Goal: Task Accomplishment & Management: Manage account settings

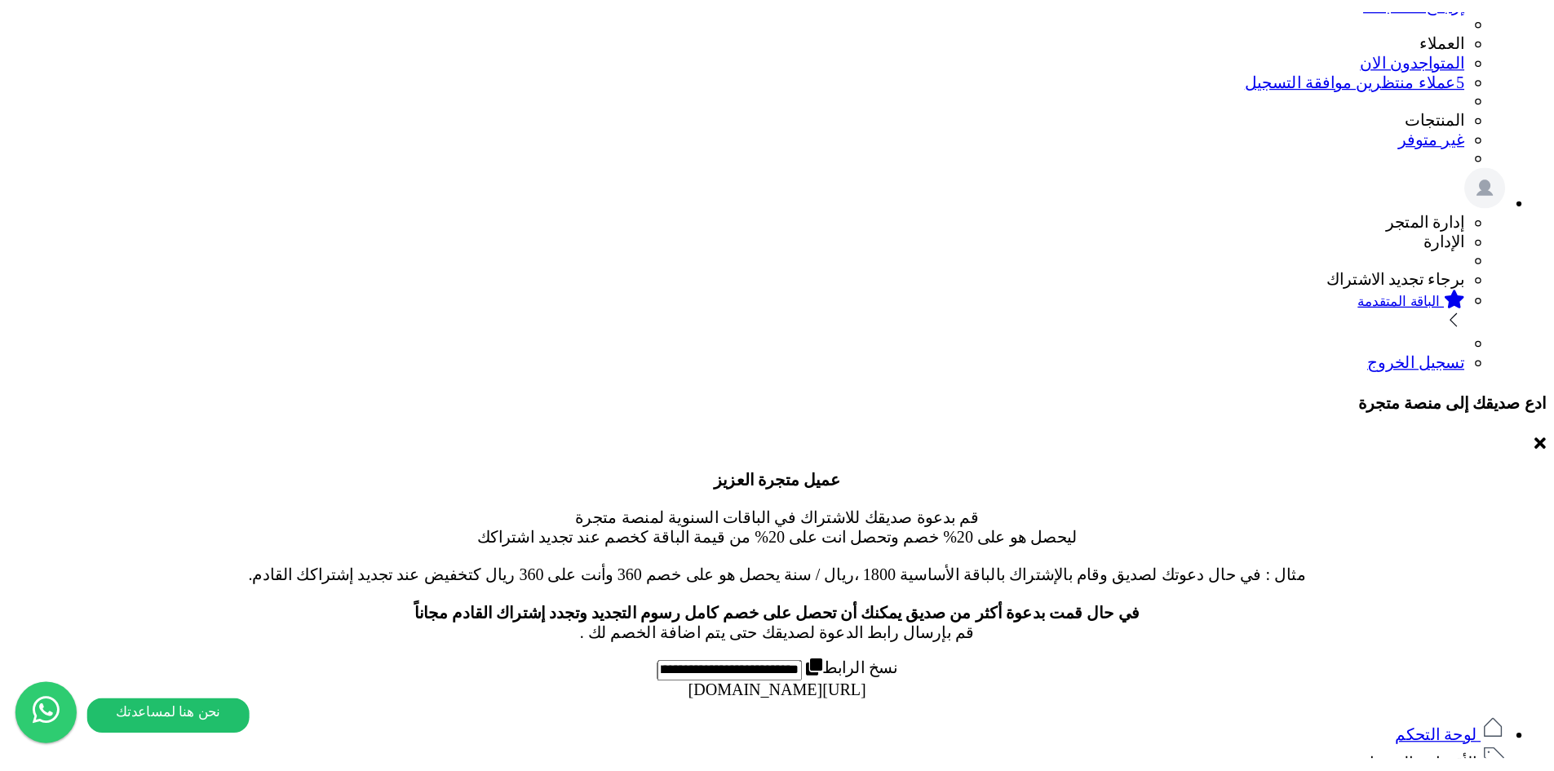
scroll to position [163, 0]
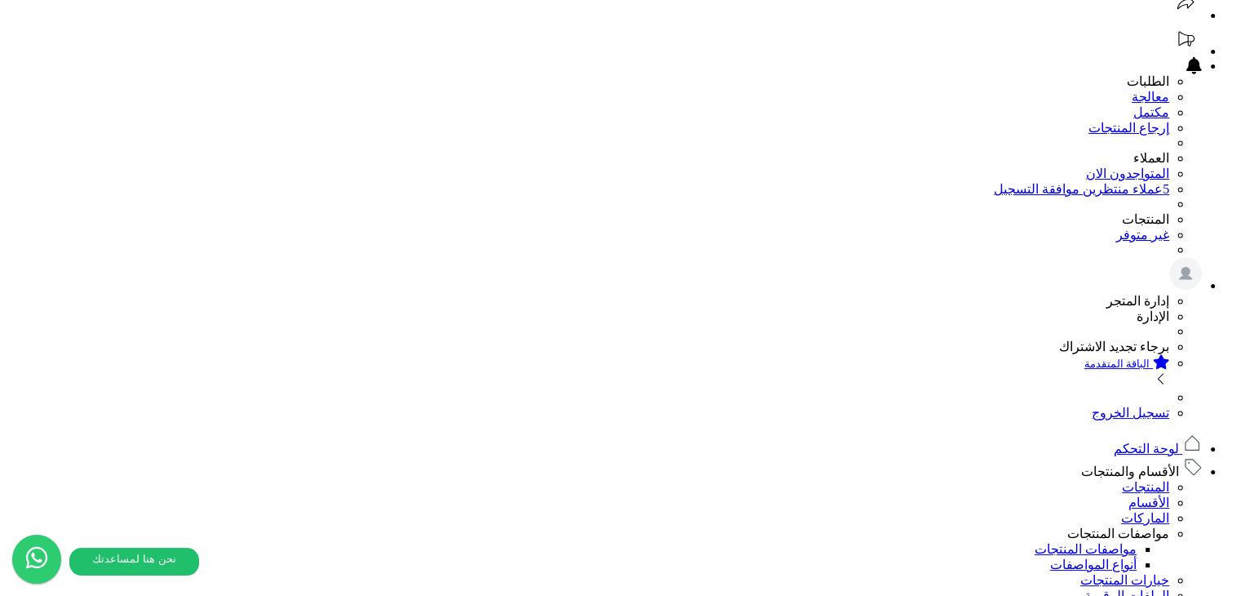
scroll to position [163, 0]
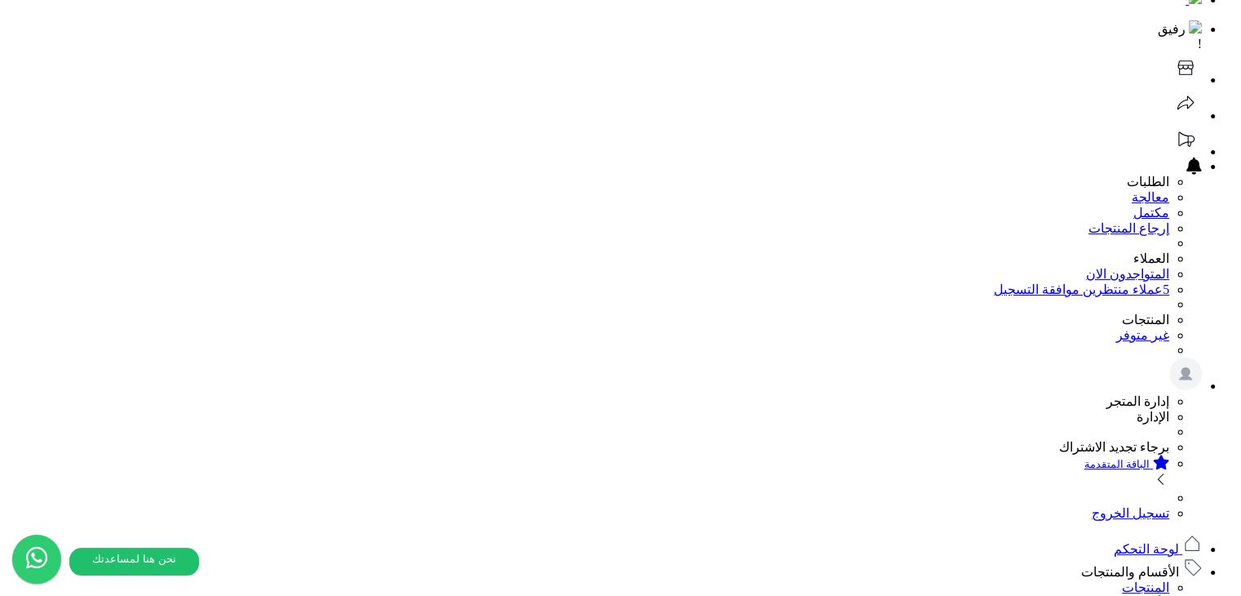
scroll to position [82, 0]
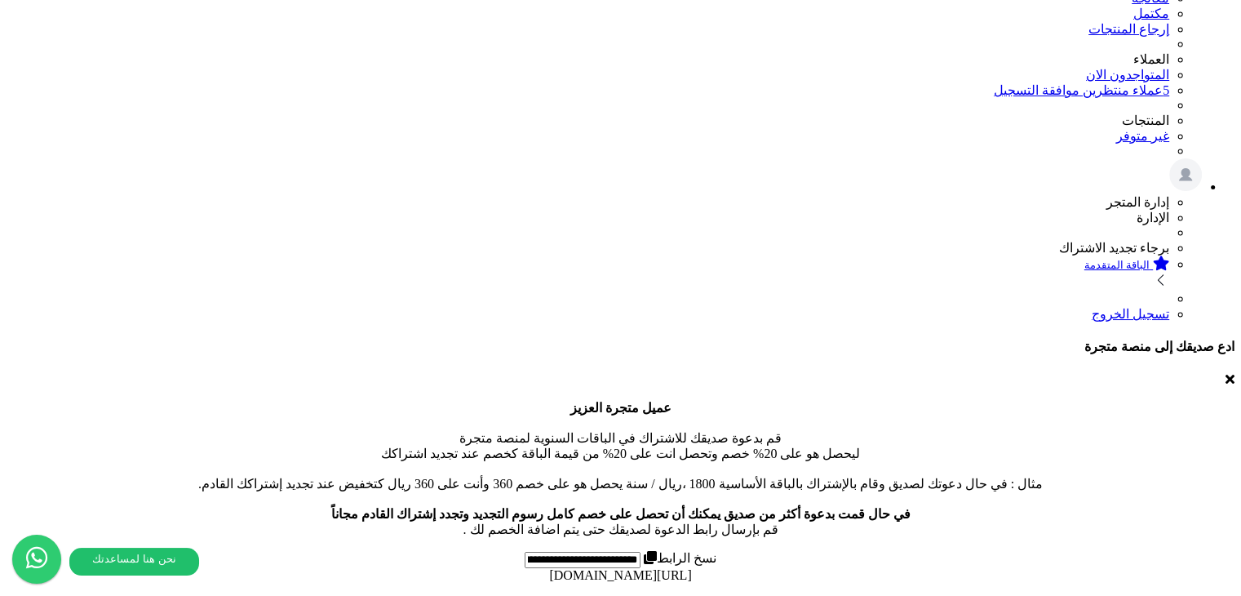
scroll to position [264, 0]
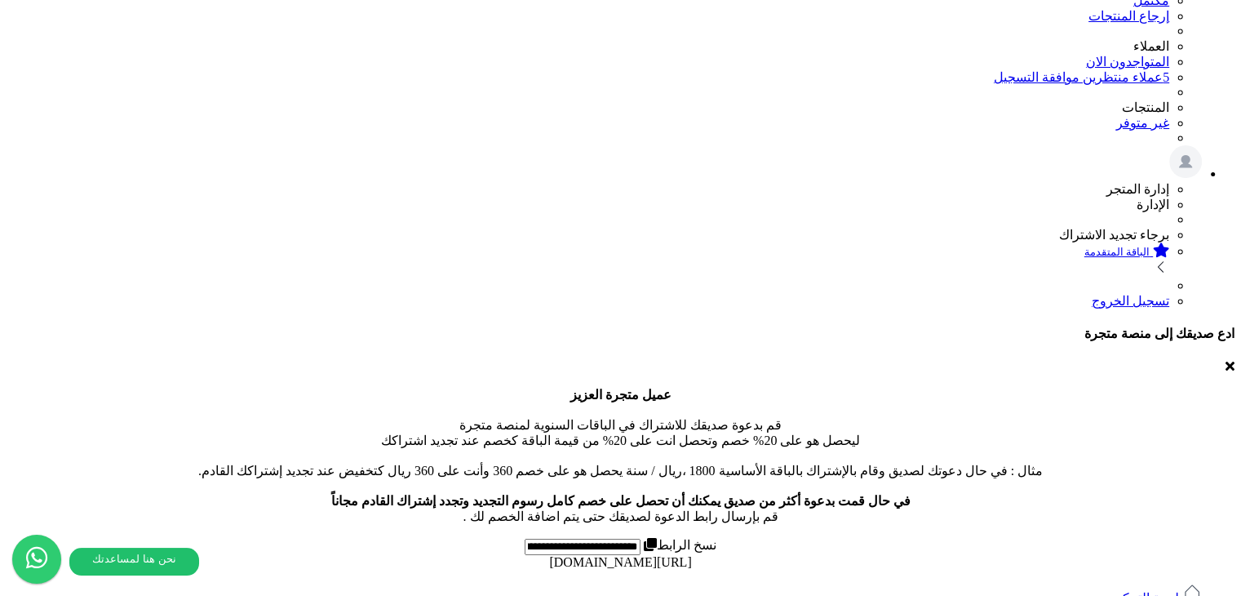
drag, startPoint x: 643, startPoint y: 409, endPoint x: 632, endPoint y: 403, distance: 12.0
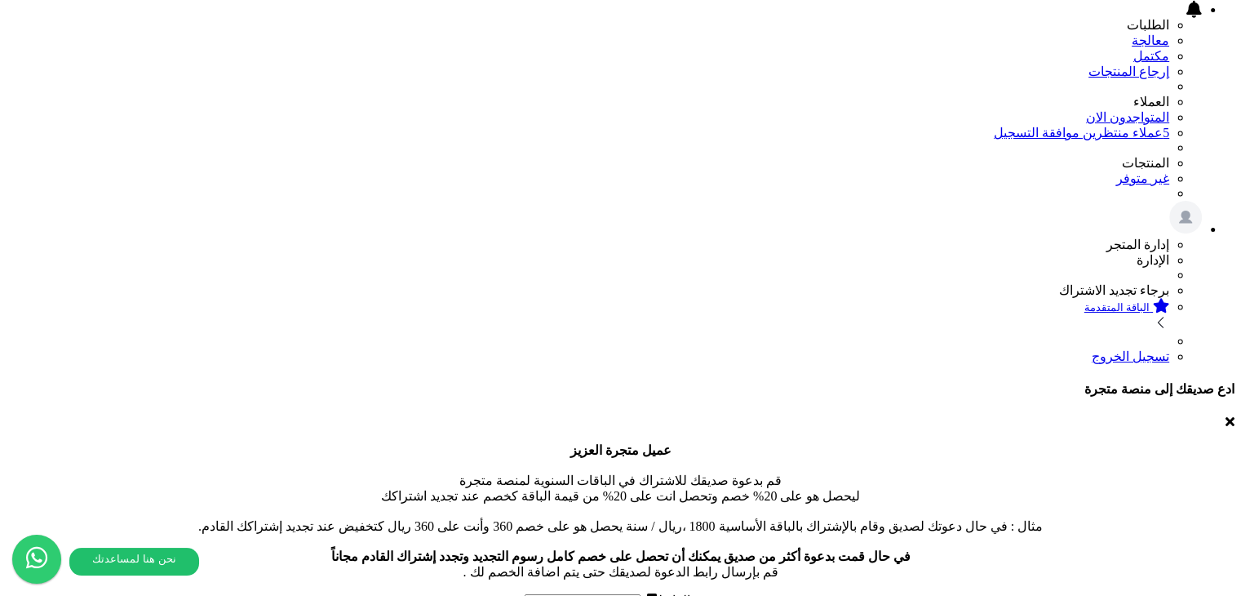
scroll to position [101, 0]
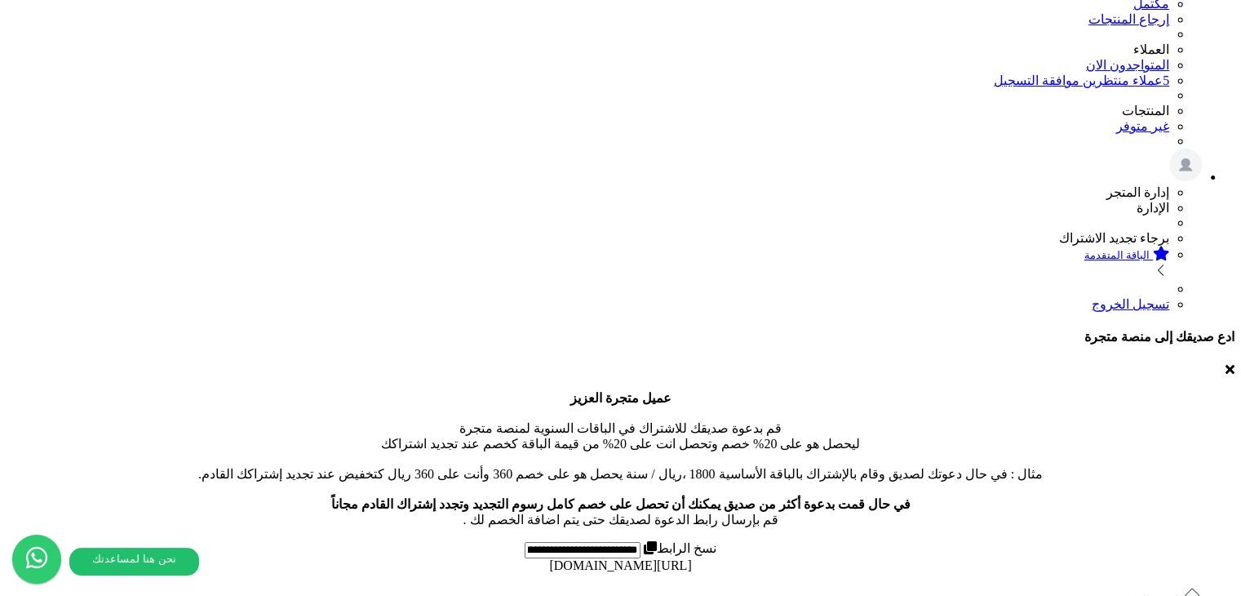
scroll to position [264, 0]
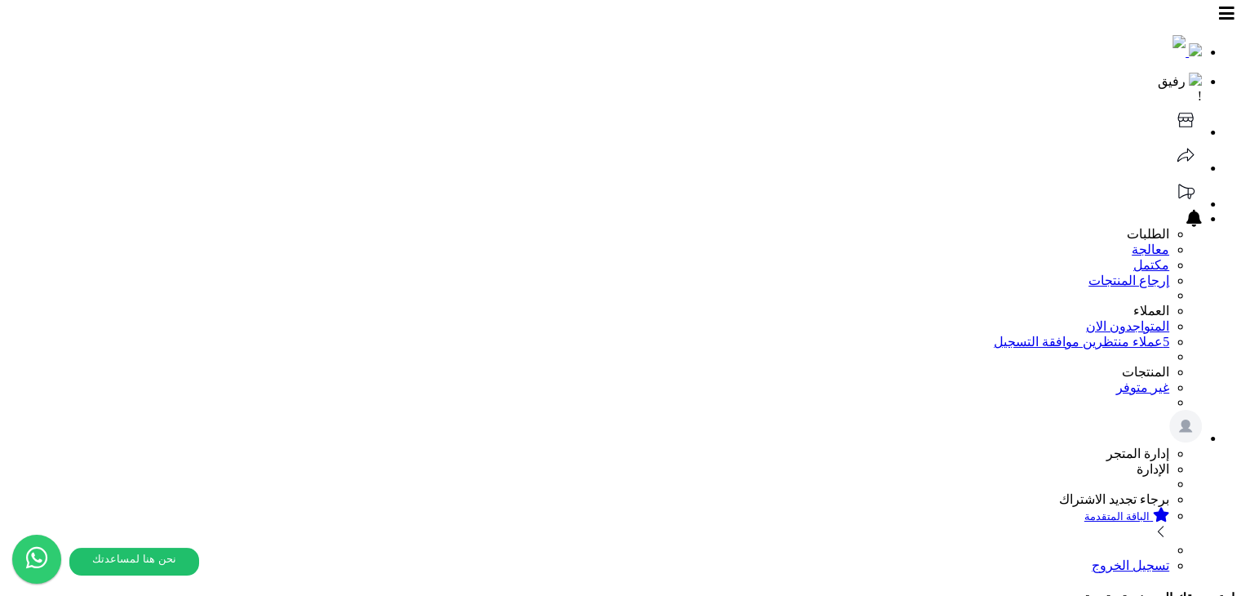
scroll to position [271, 0]
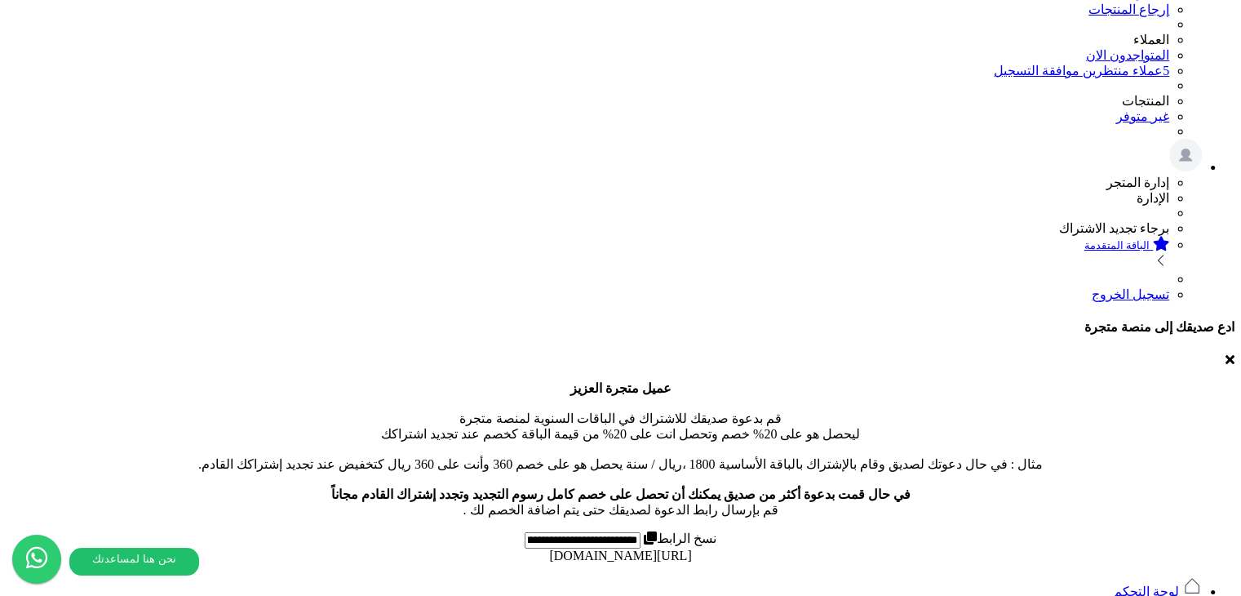
drag, startPoint x: 520, startPoint y: 406, endPoint x: 733, endPoint y: 422, distance: 213.5
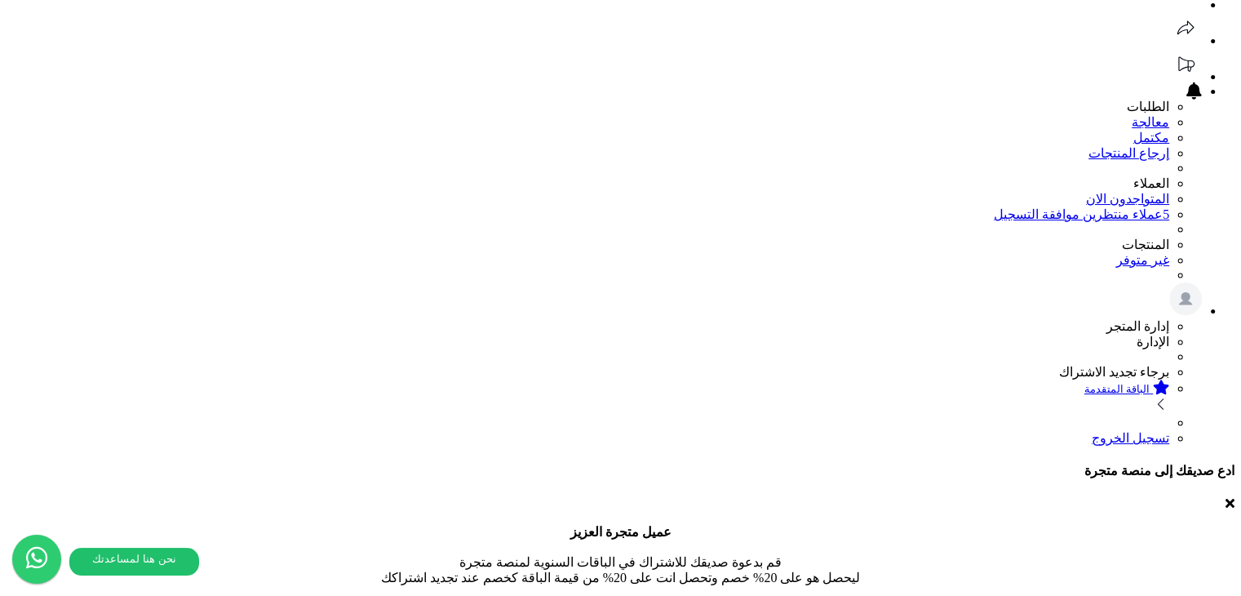
scroll to position [245, 0]
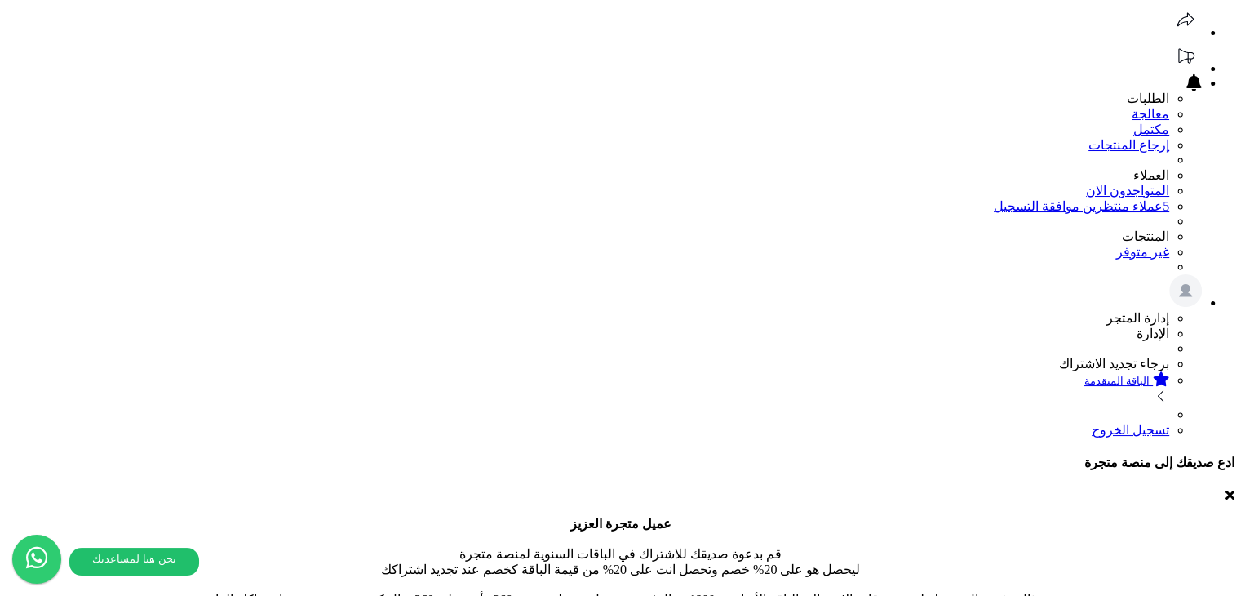
scroll to position [0, 0]
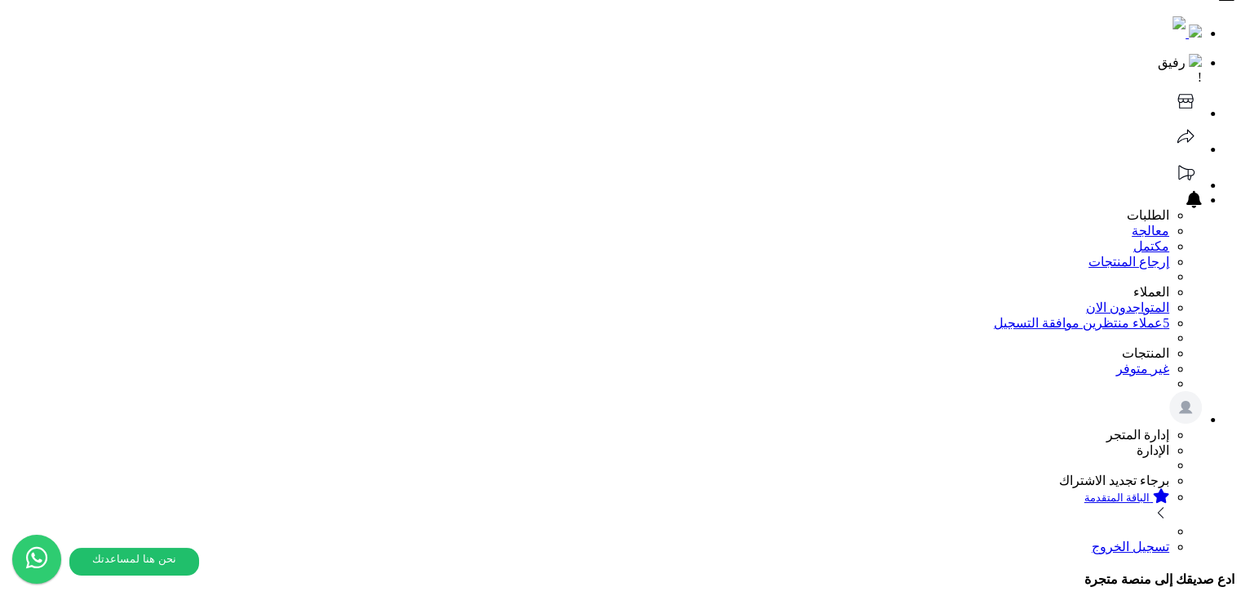
scroll to position [377, 0]
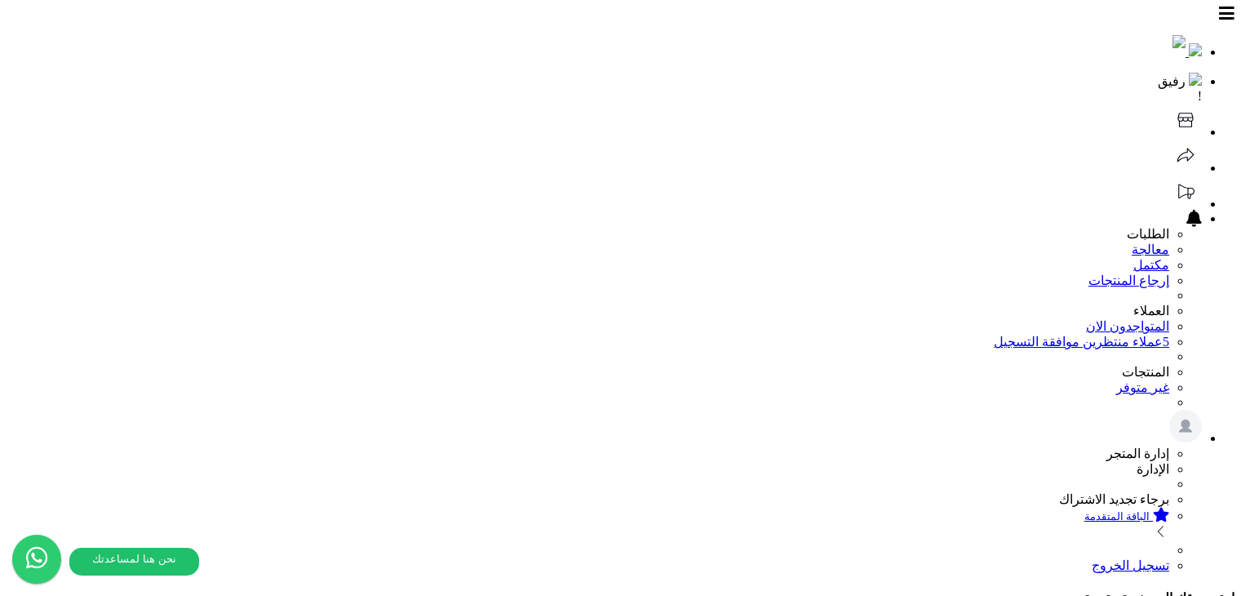
scroll to position [370, 0]
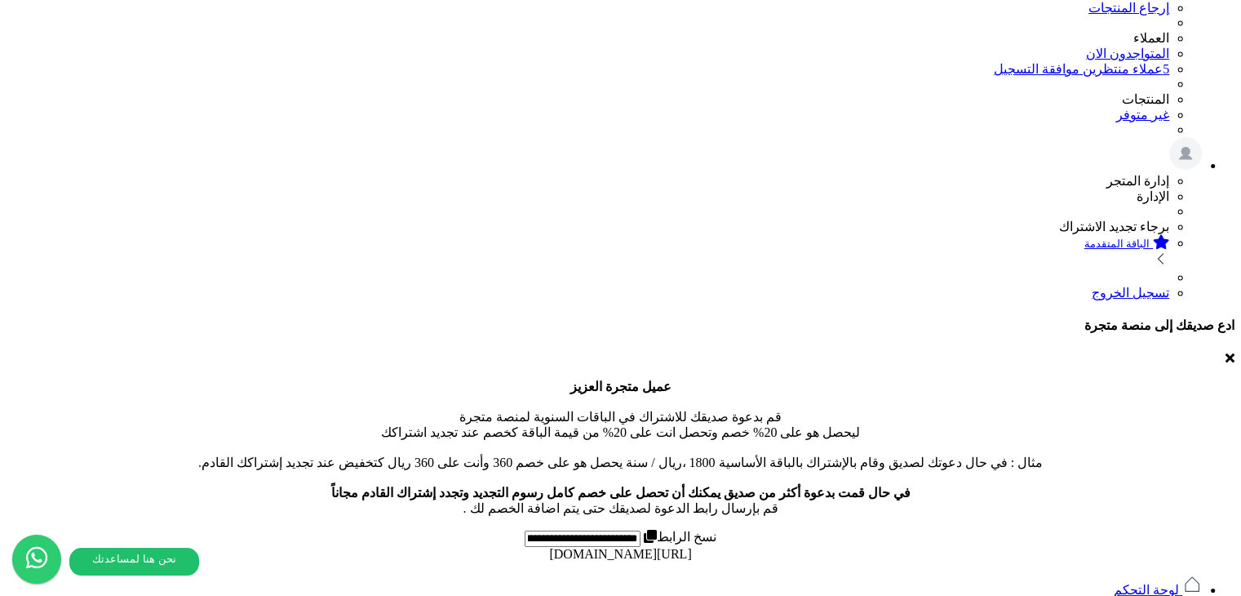
scroll to position [132, 0]
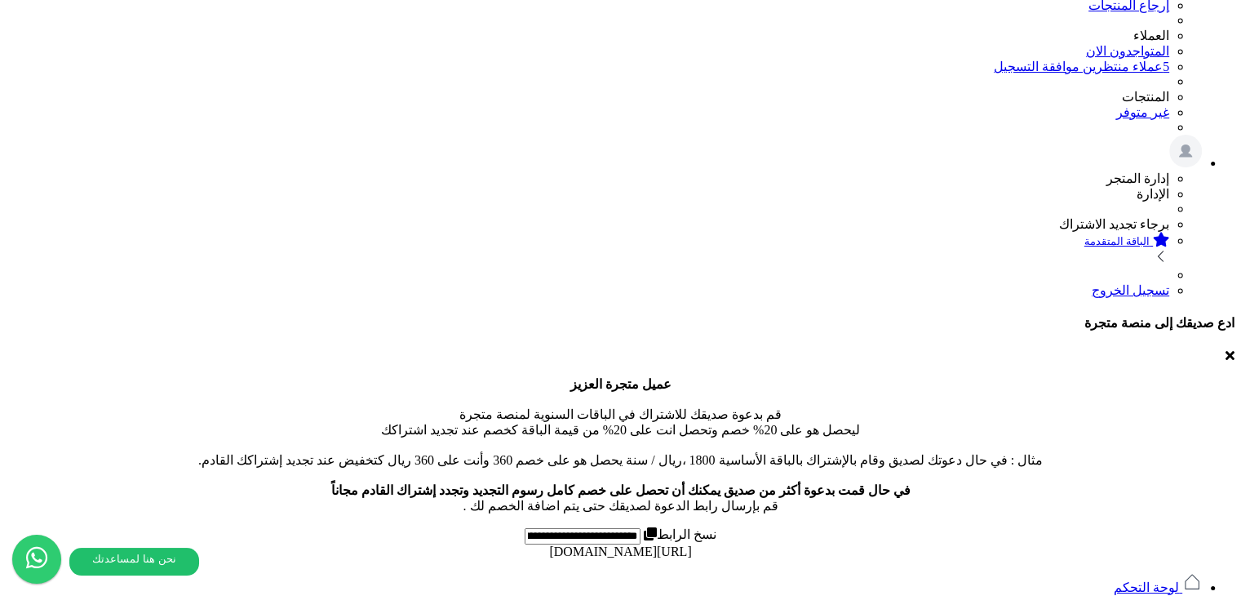
scroll to position [271, 0]
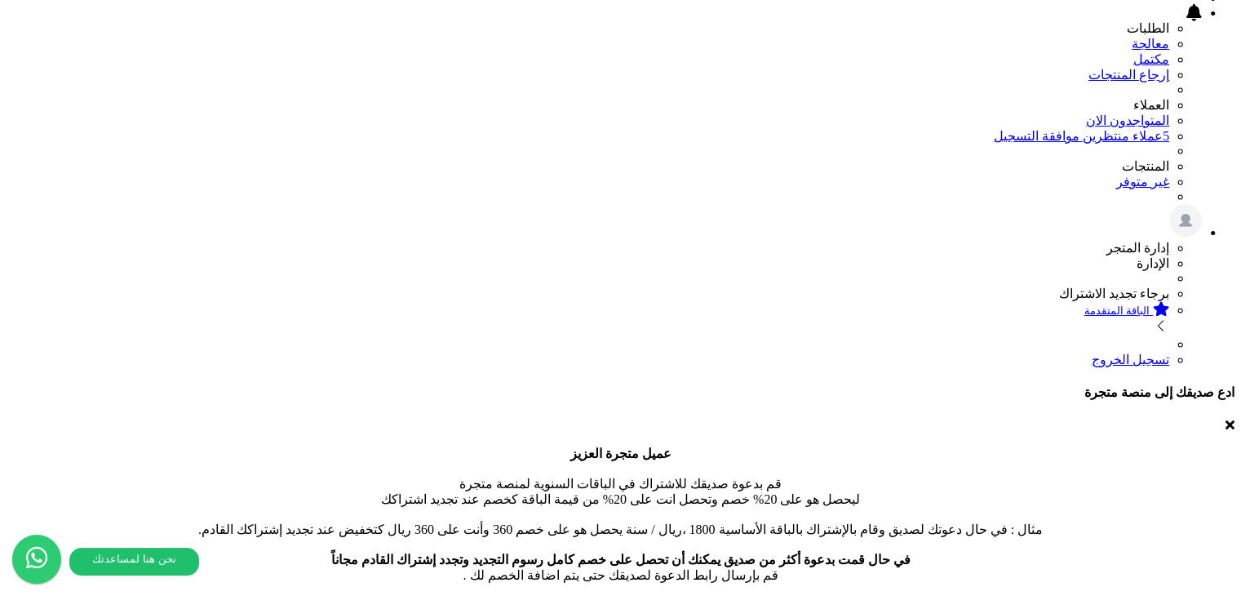
scroll to position [434, 0]
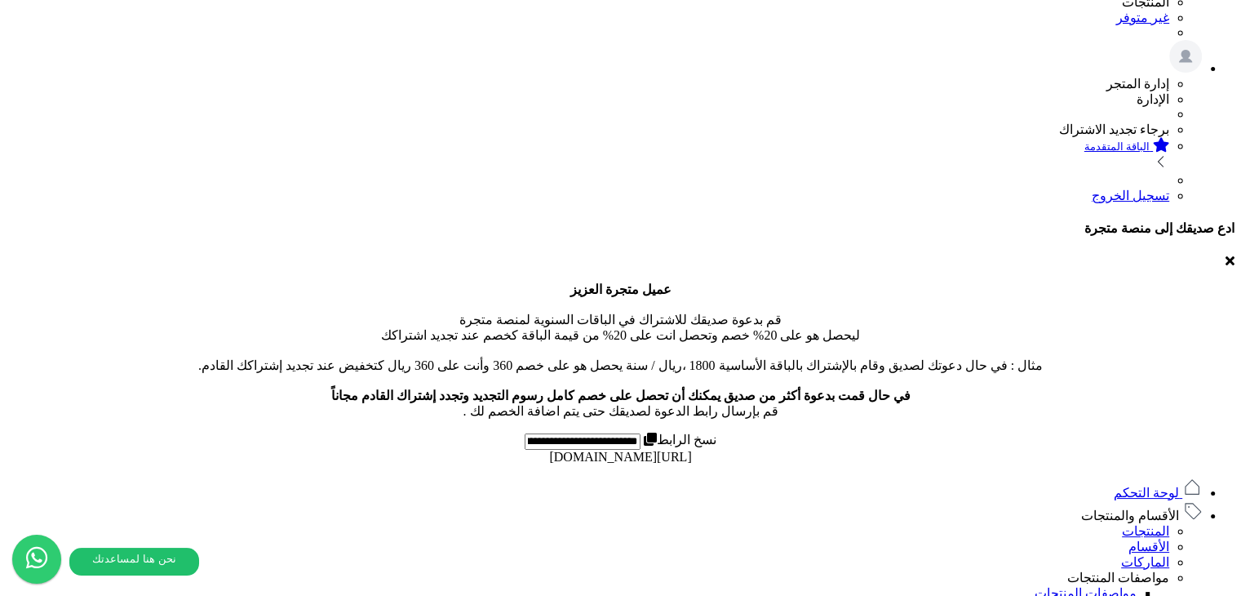
scroll to position [408, 0]
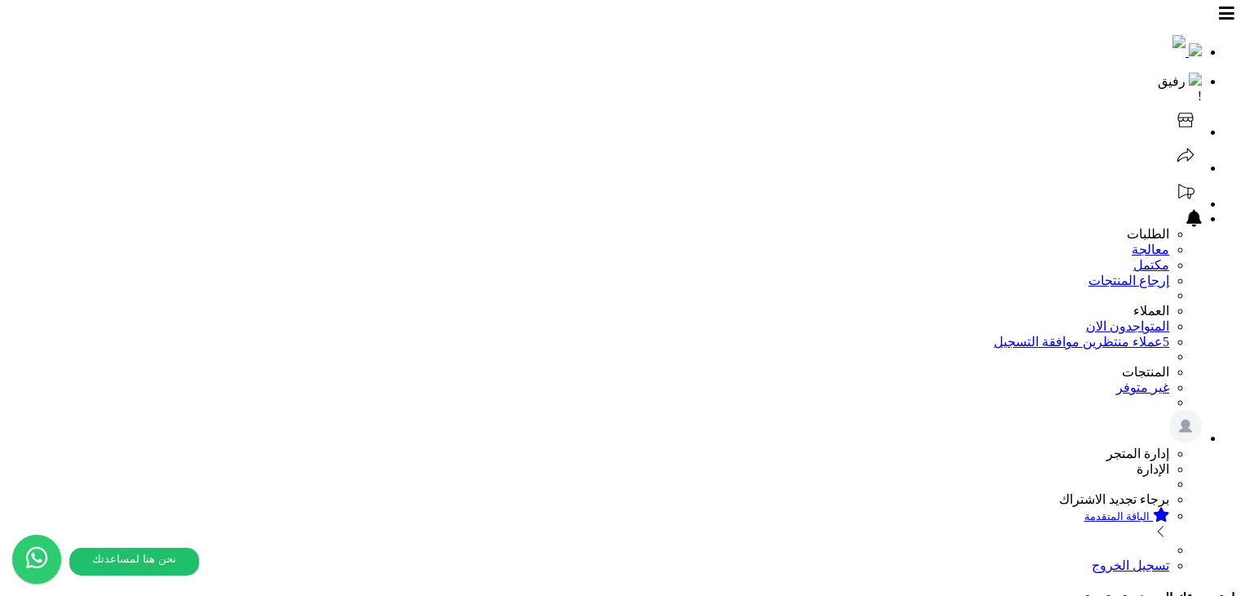
scroll to position [401, 0]
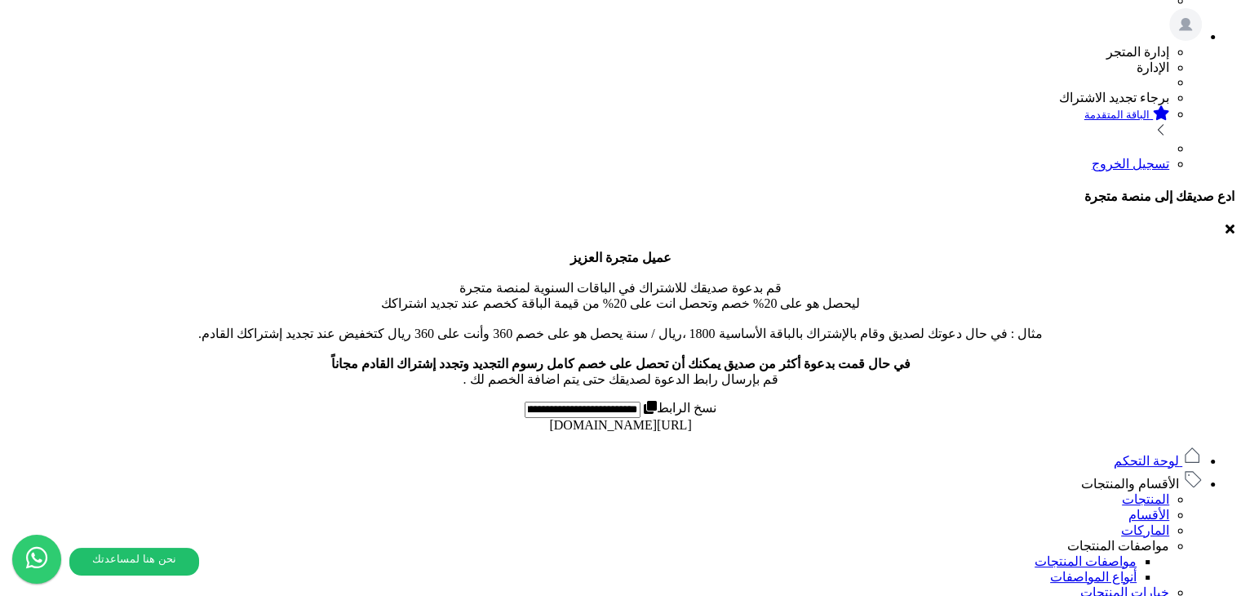
drag, startPoint x: 251, startPoint y: 280, endPoint x: 176, endPoint y: 281, distance: 75.1
drag, startPoint x: 741, startPoint y: 281, endPoint x: 458, endPoint y: 275, distance: 282.3
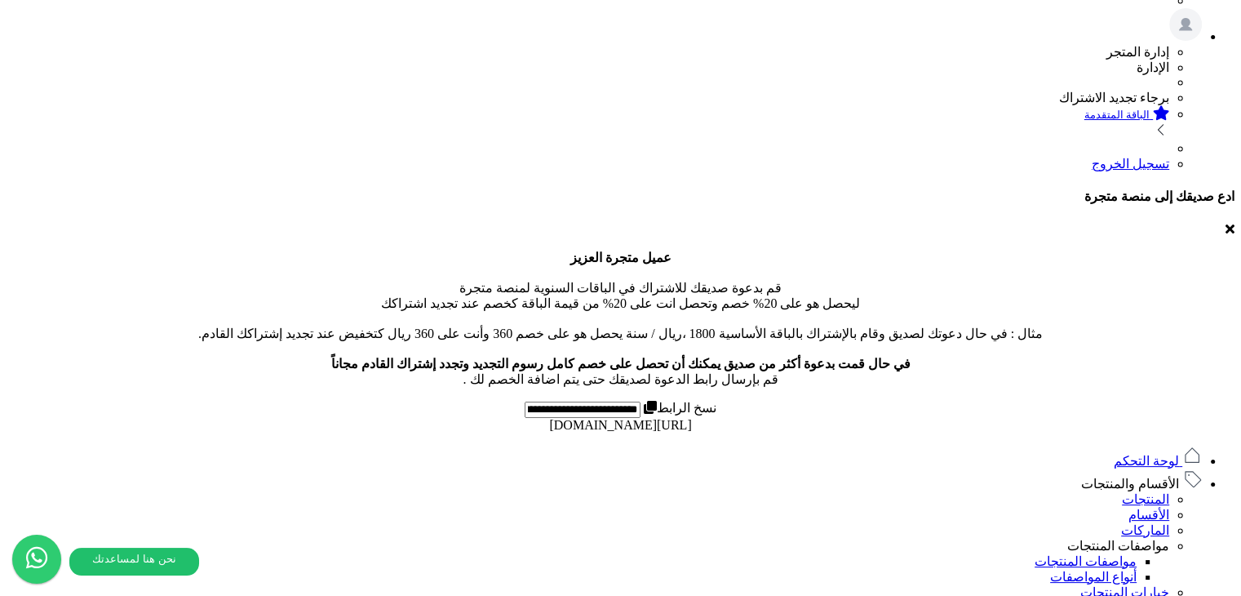
copy td "ar-with-images-products-1756374219.xlsx"
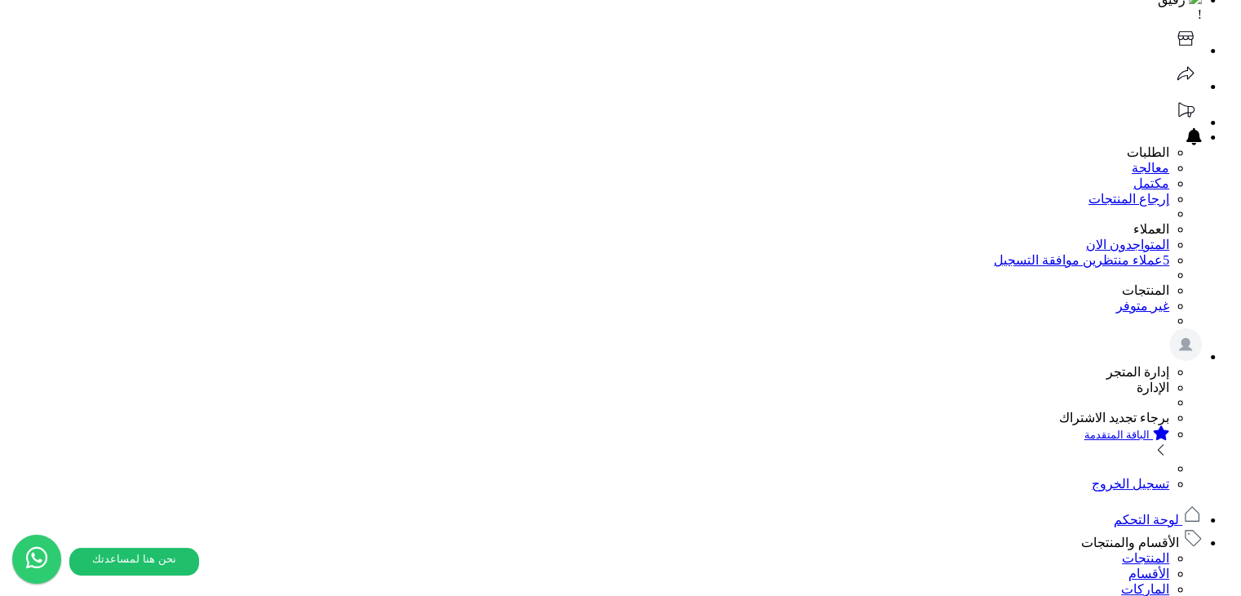
scroll to position [82, 0]
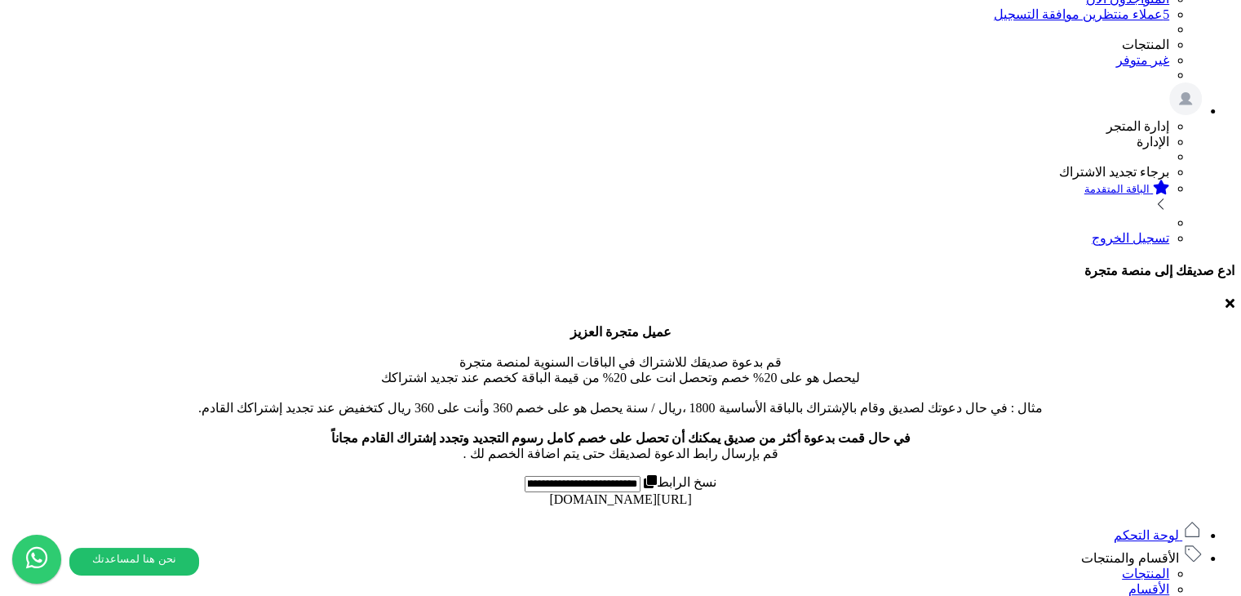
scroll to position [430, 0]
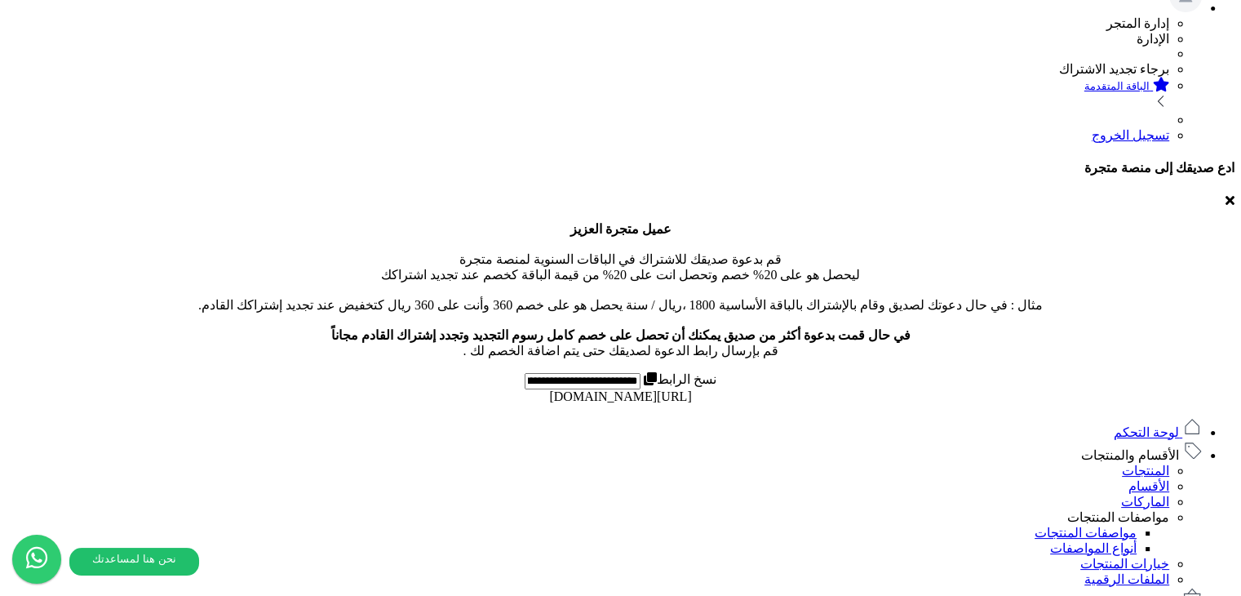
click at [1158, 448] on span "الأقسام والمنتجات" at bounding box center [1130, 455] width 98 height 14
click at [1169, 479] on link "الأقسام" at bounding box center [1148, 486] width 41 height 14
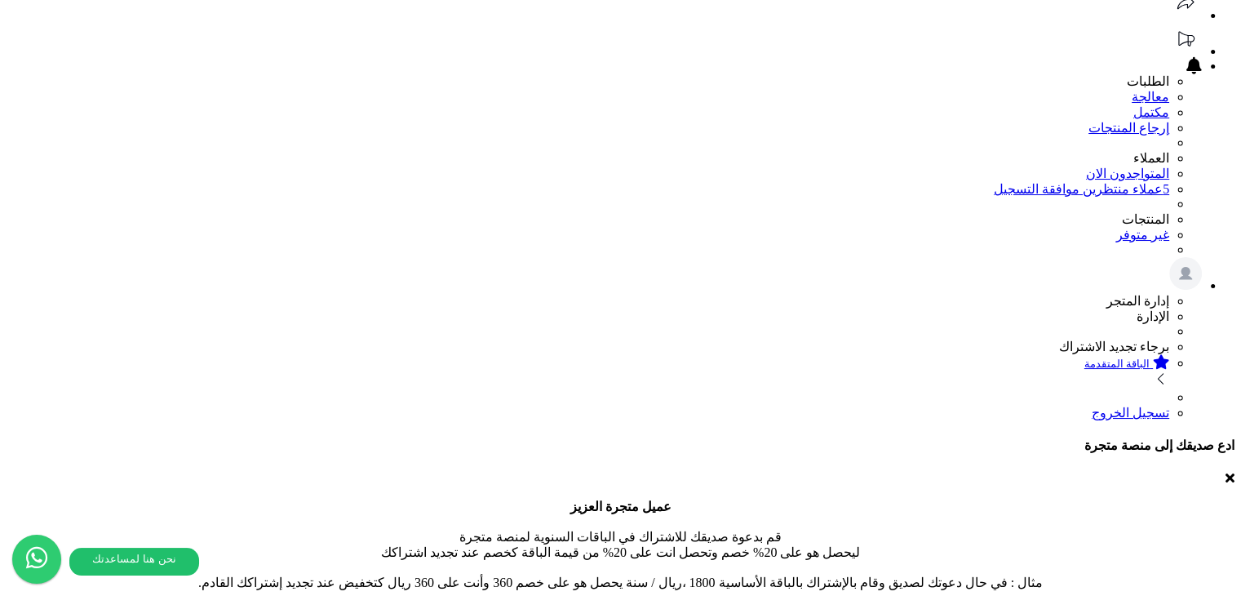
scroll to position [163, 0]
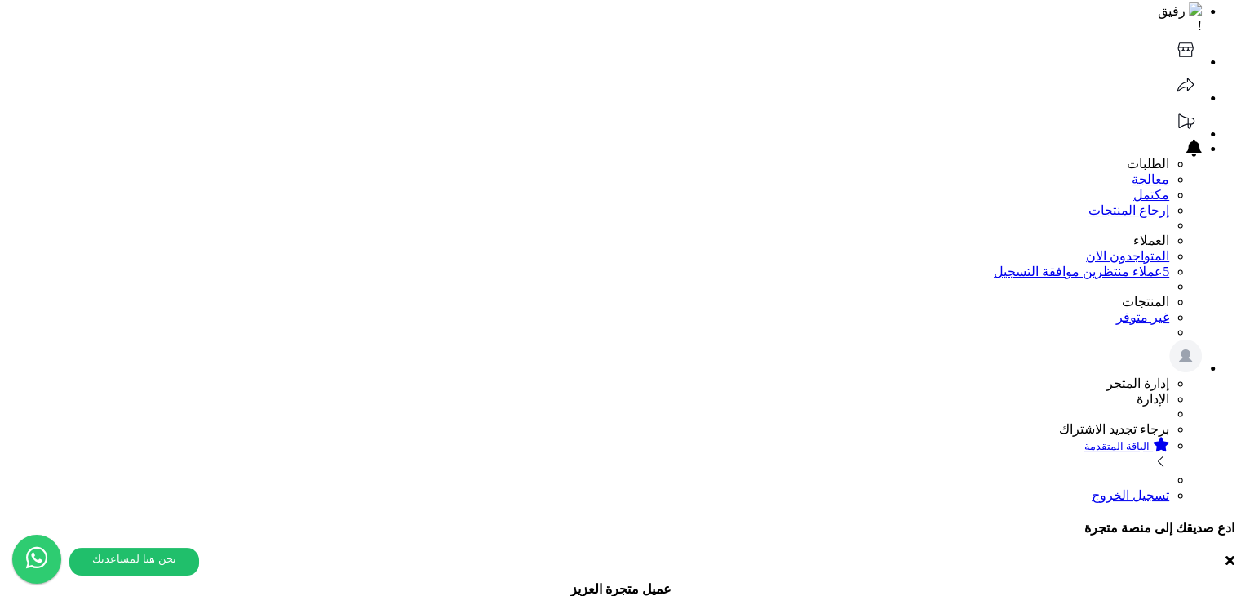
scroll to position [0, 0]
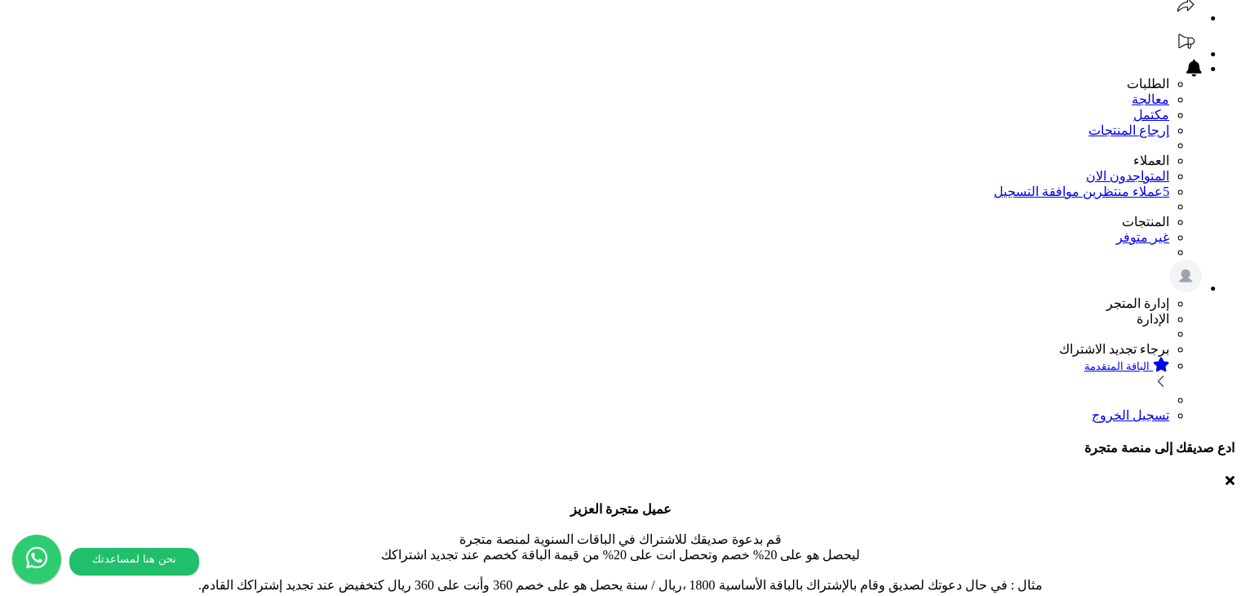
scroll to position [210, 0]
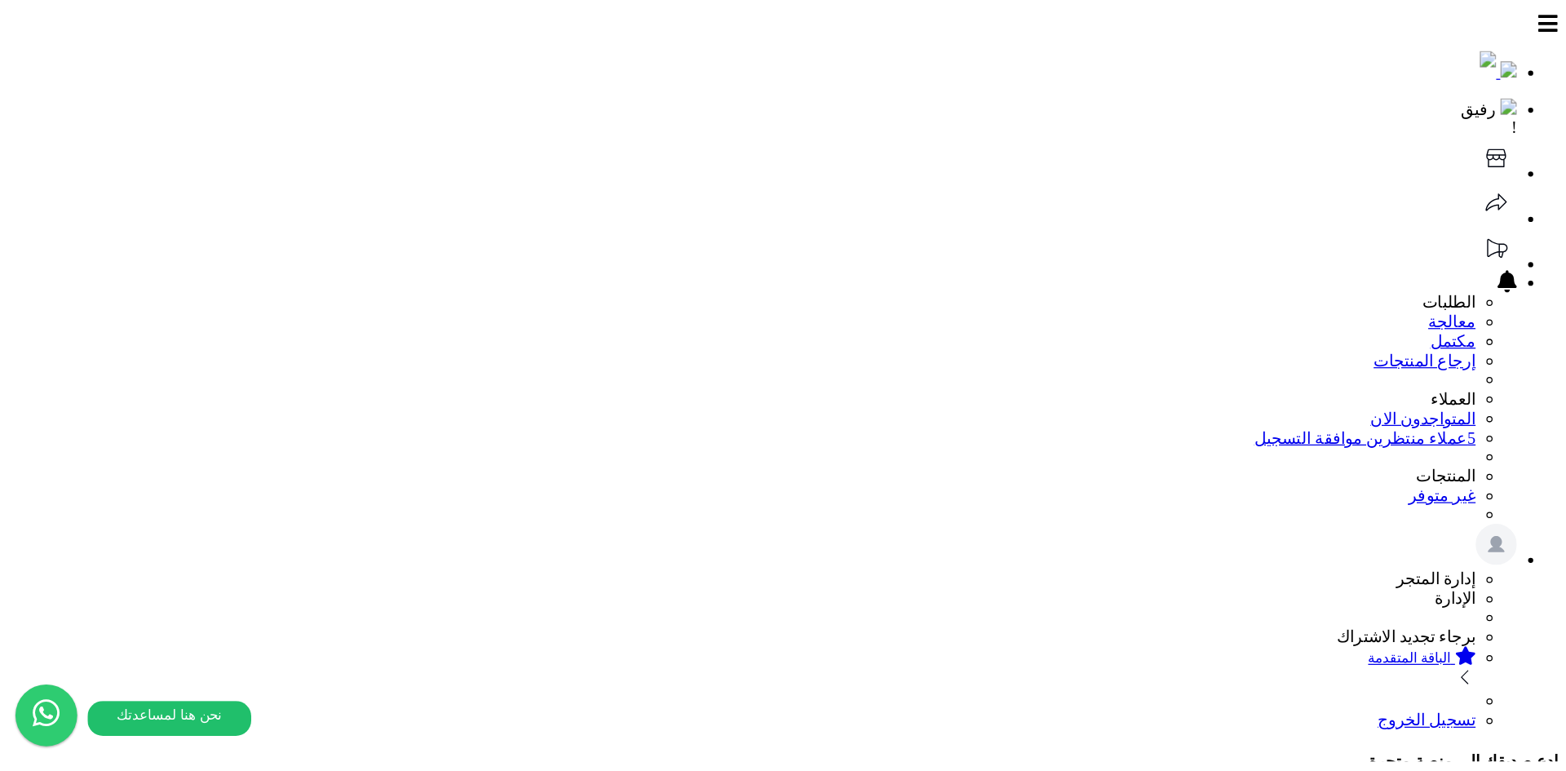
scroll to position [0, 0]
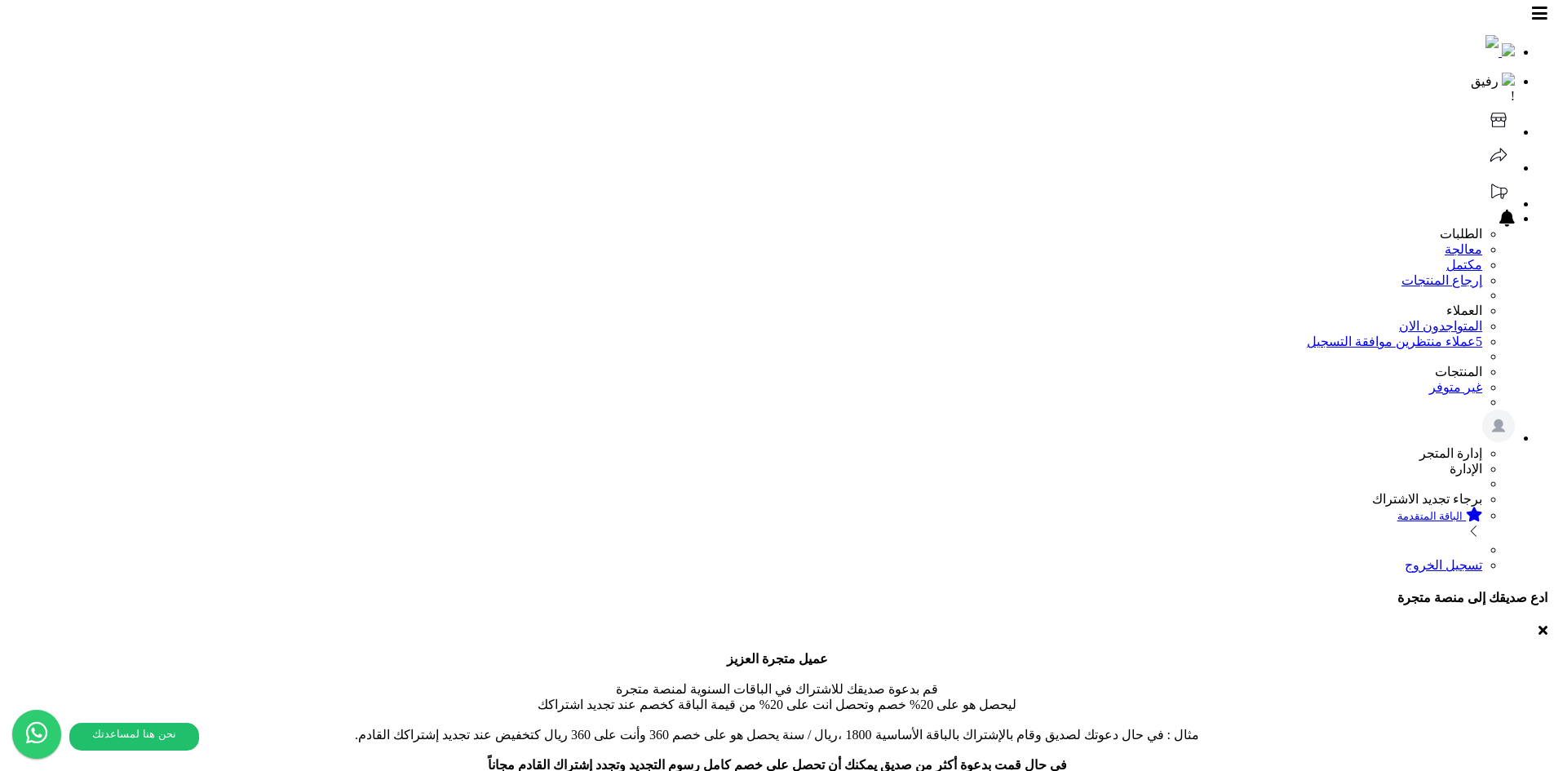
select select
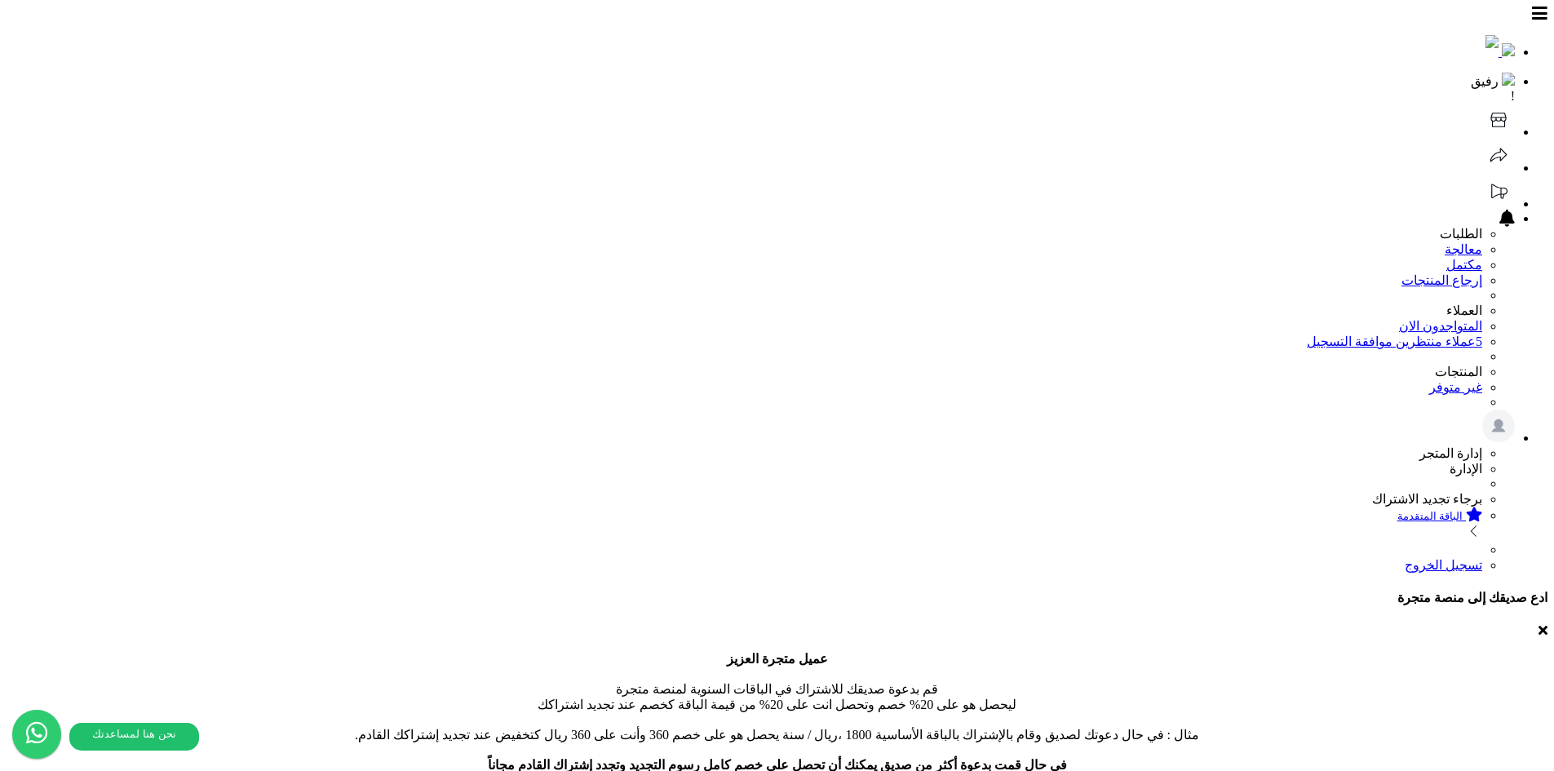
type input "**********"
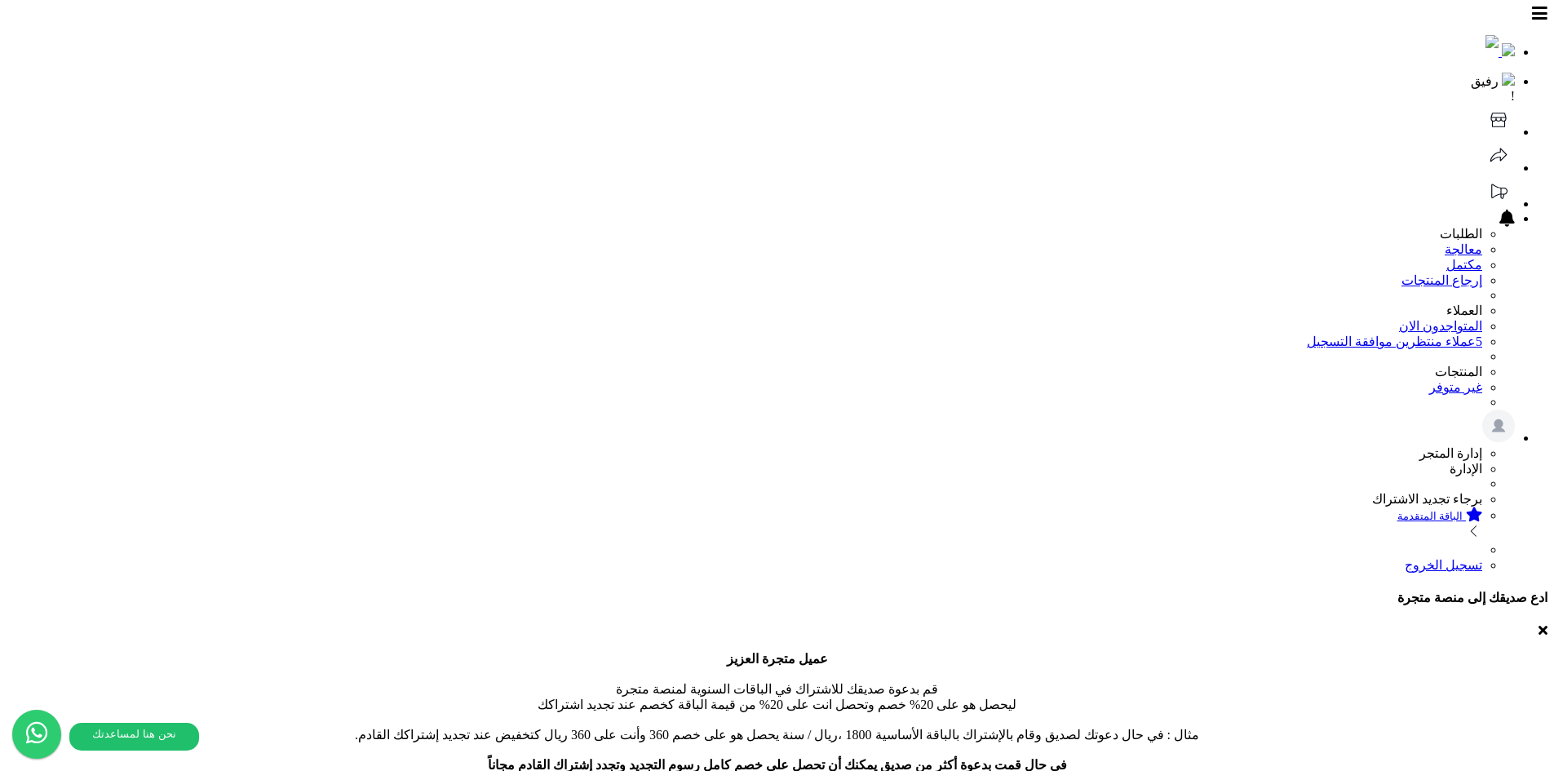
paste input "**********"
type input "**********"
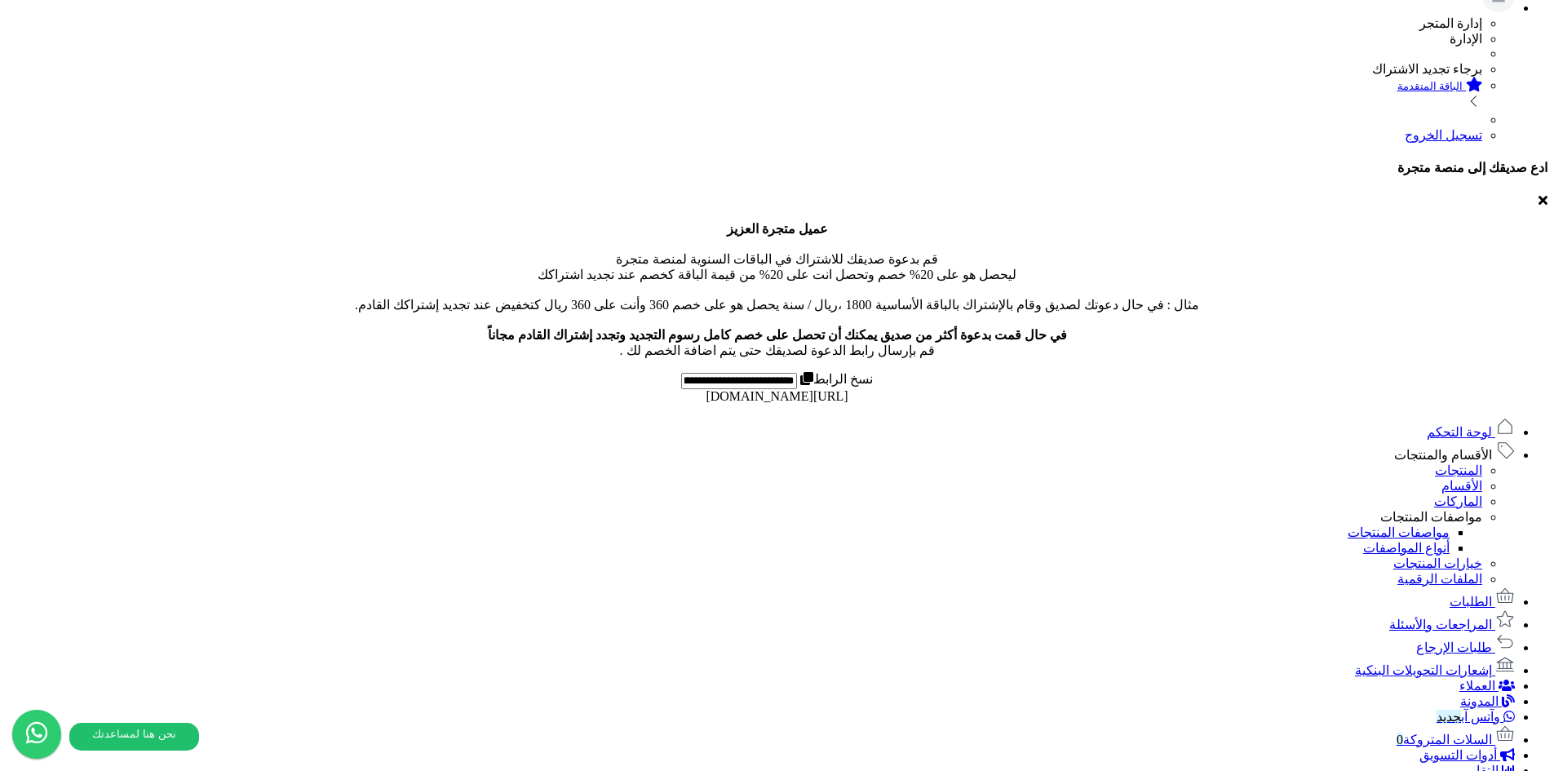
scroll to position [489, 0]
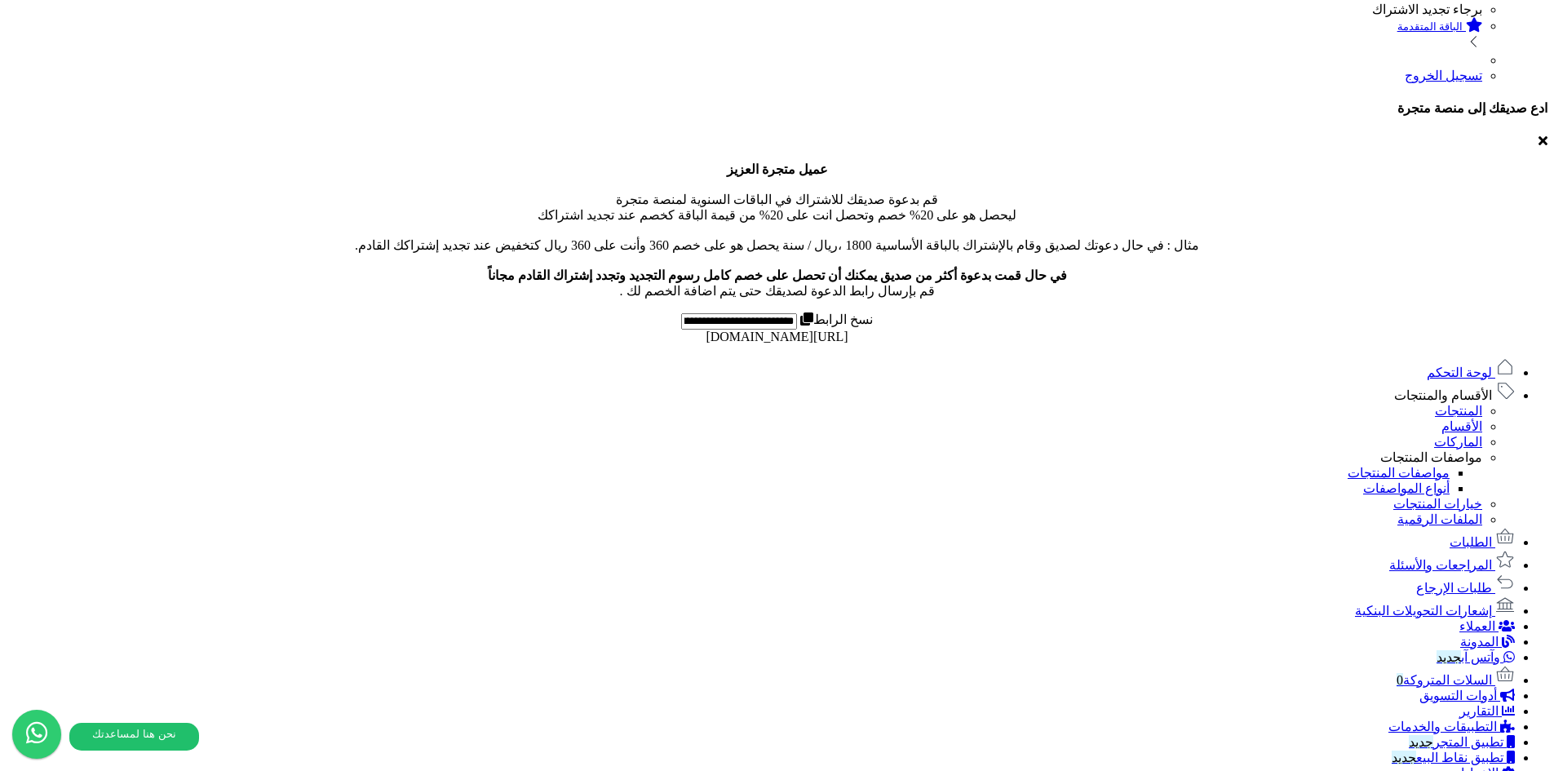
type input "***"
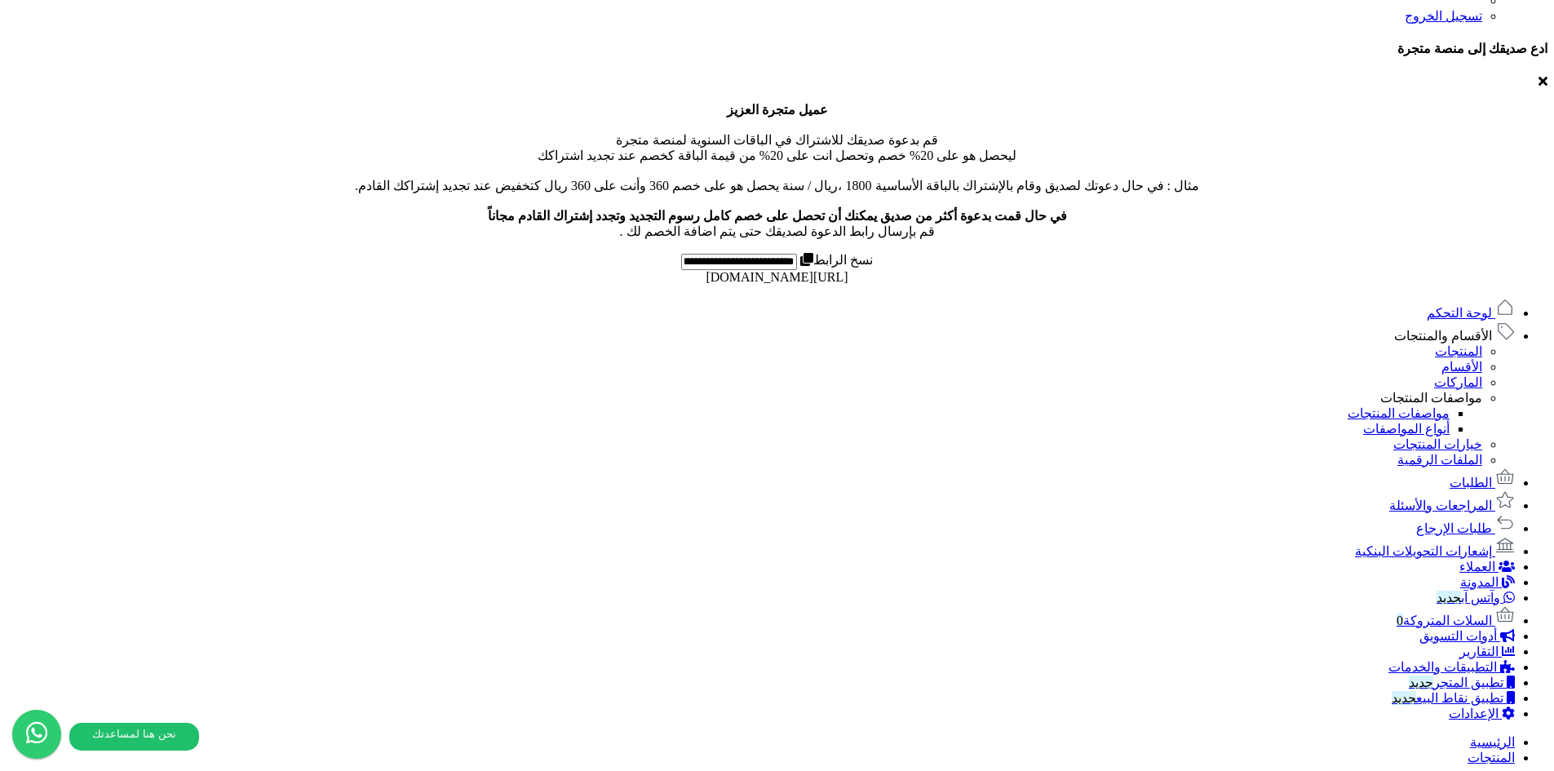
scroll to position [758, 0]
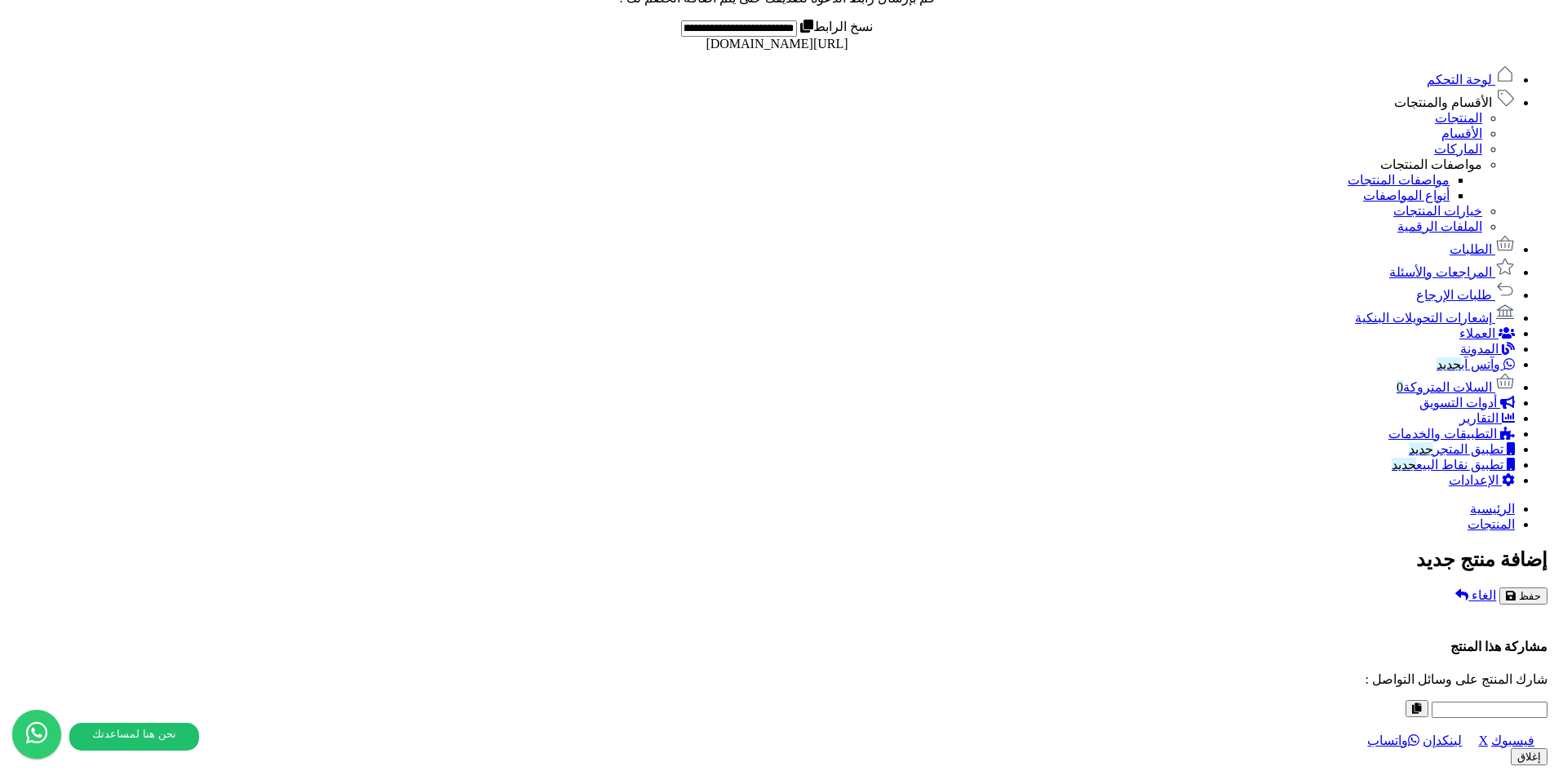
scroll to position [830, 0]
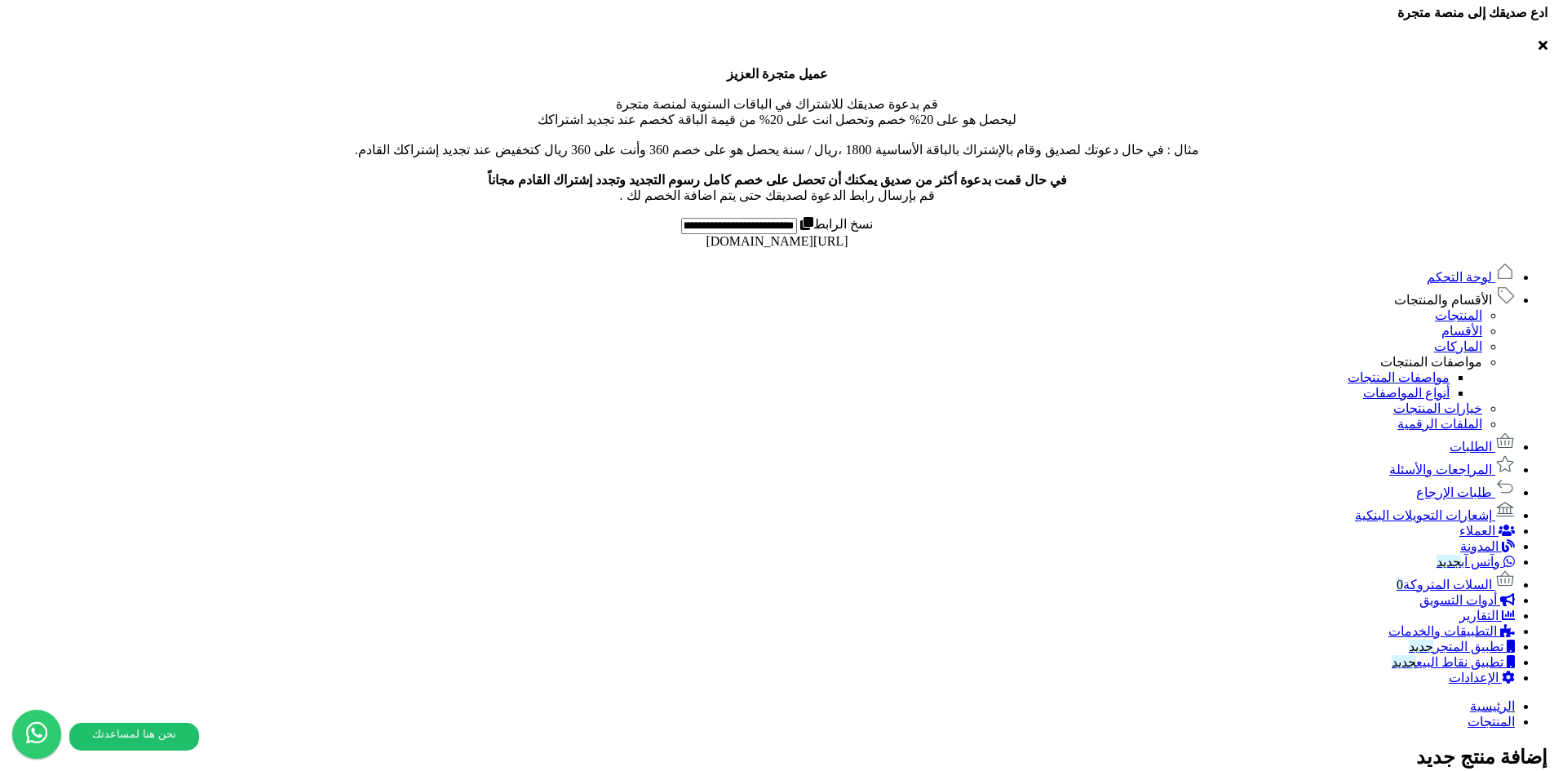
scroll to position [897, 0]
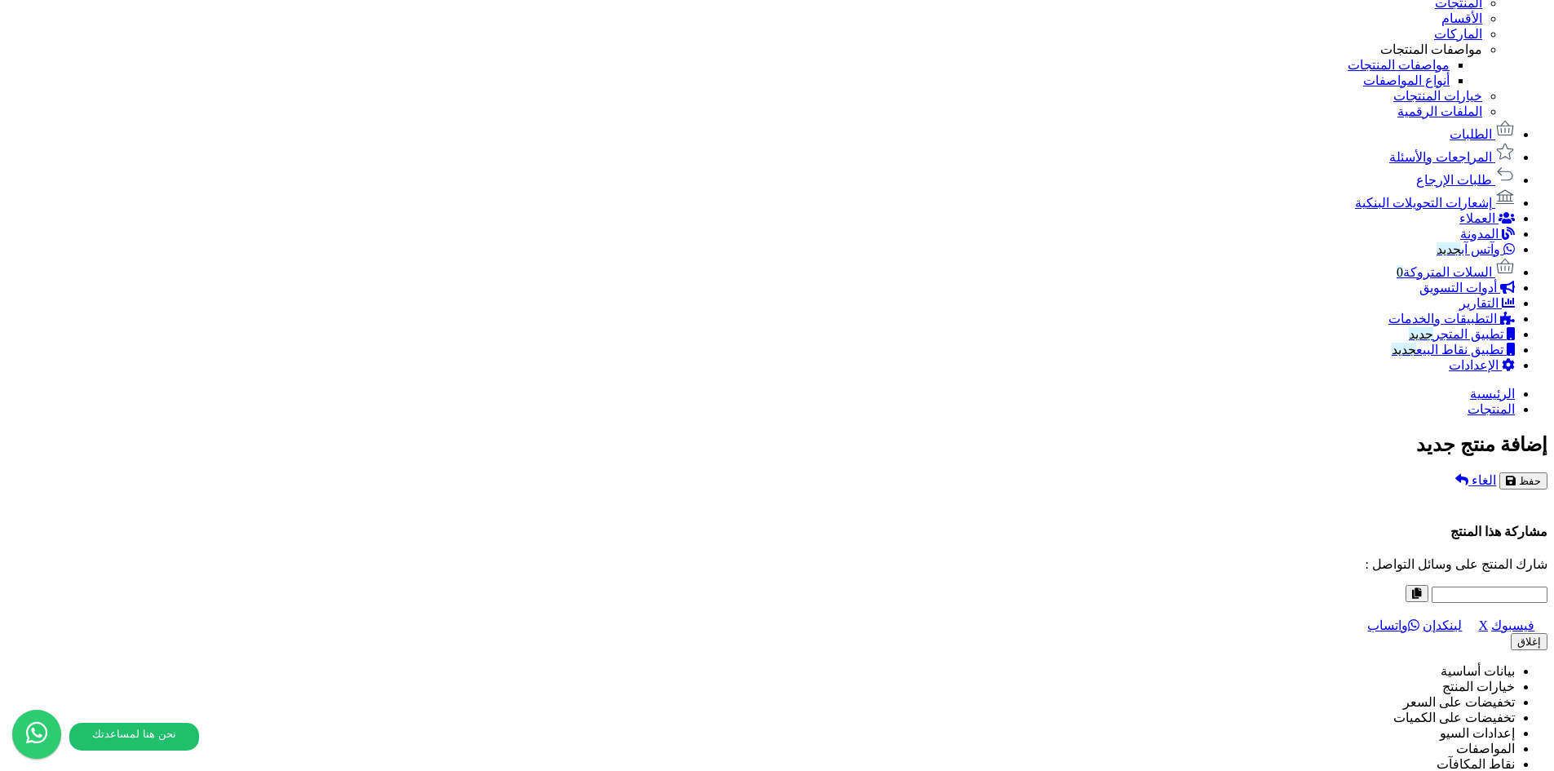
drag, startPoint x: 485, startPoint y: 424, endPoint x: 376, endPoint y: 418, distance: 109.5
drag, startPoint x: 489, startPoint y: 423, endPoint x: 456, endPoint y: 427, distance: 32.8
drag, startPoint x: 163, startPoint y: 424, endPoint x: 215, endPoint y: 429, distance: 52.4
drag, startPoint x: 392, startPoint y: 385, endPoint x: 400, endPoint y: 383, distance: 8.5
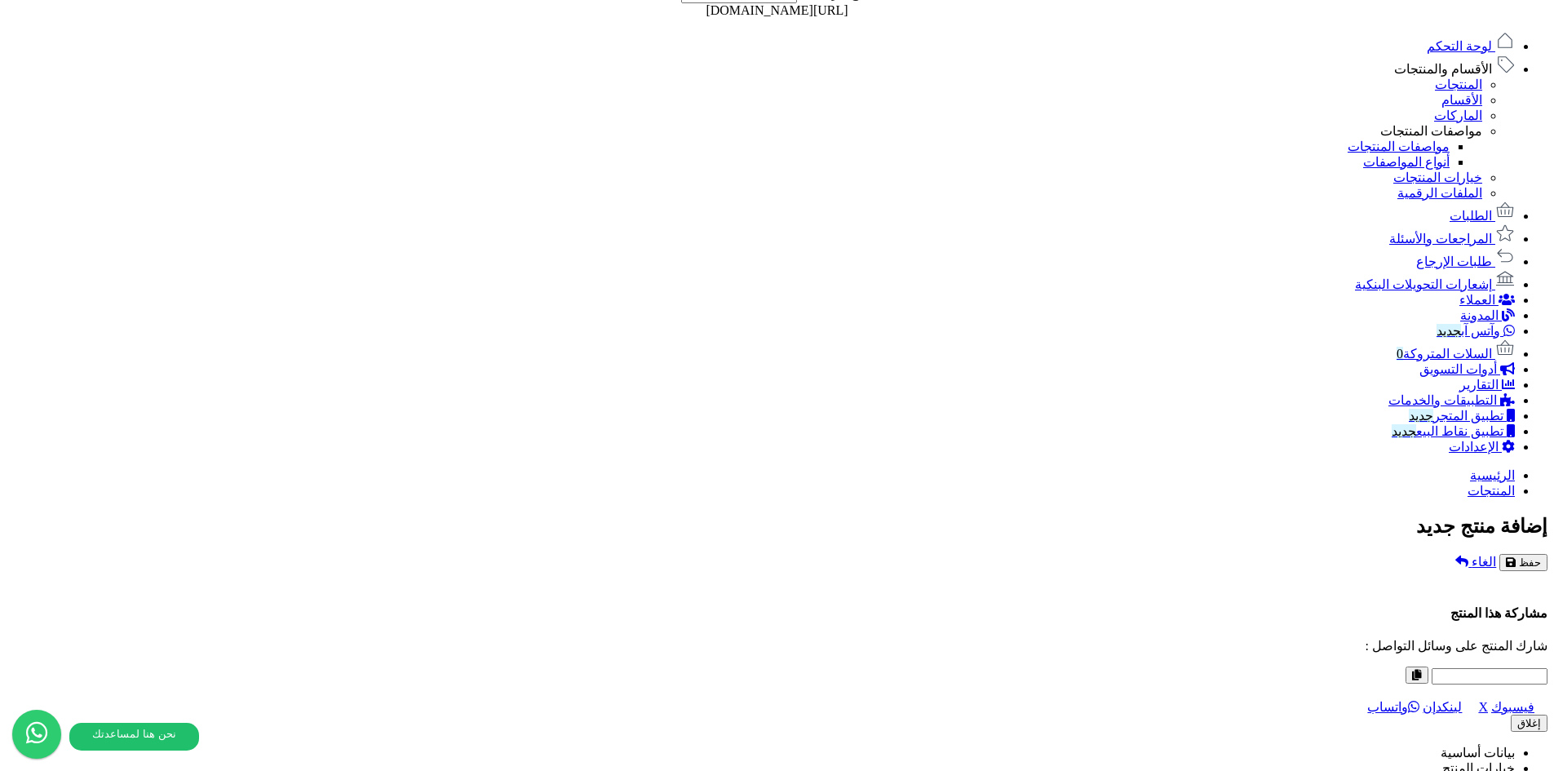
scroll to position [734, 0]
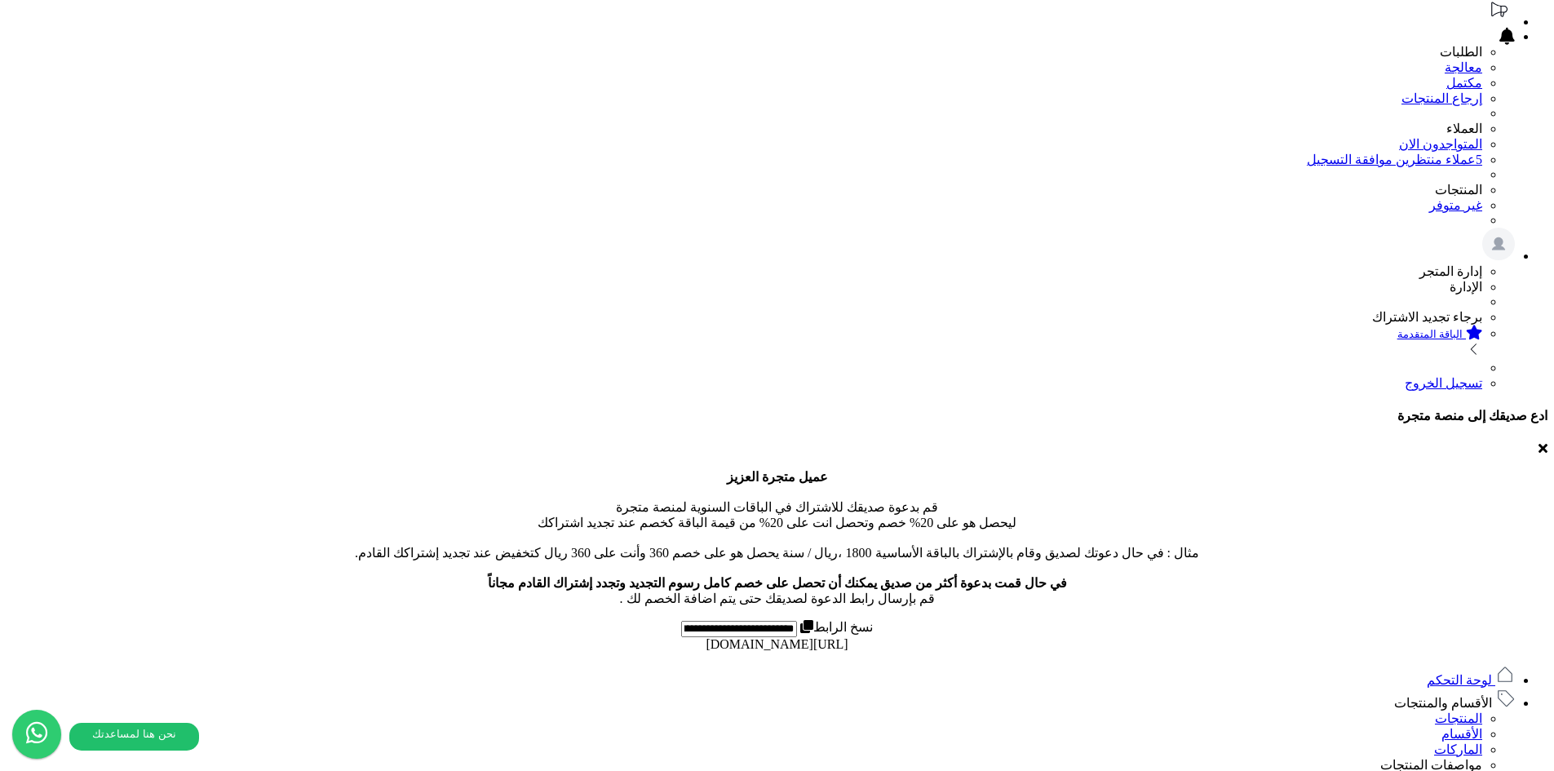
scroll to position [0, 0]
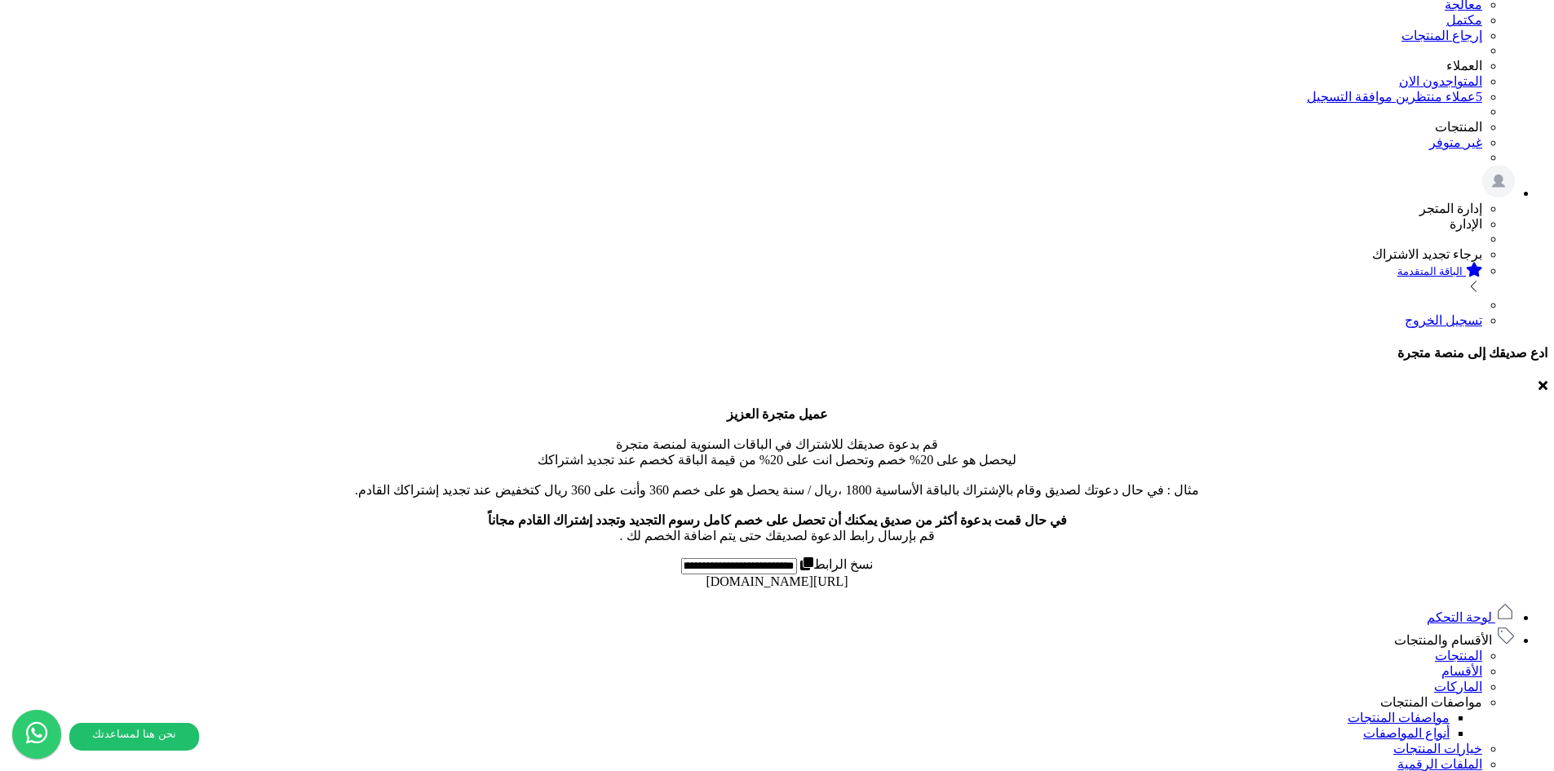
scroll to position [816, 0]
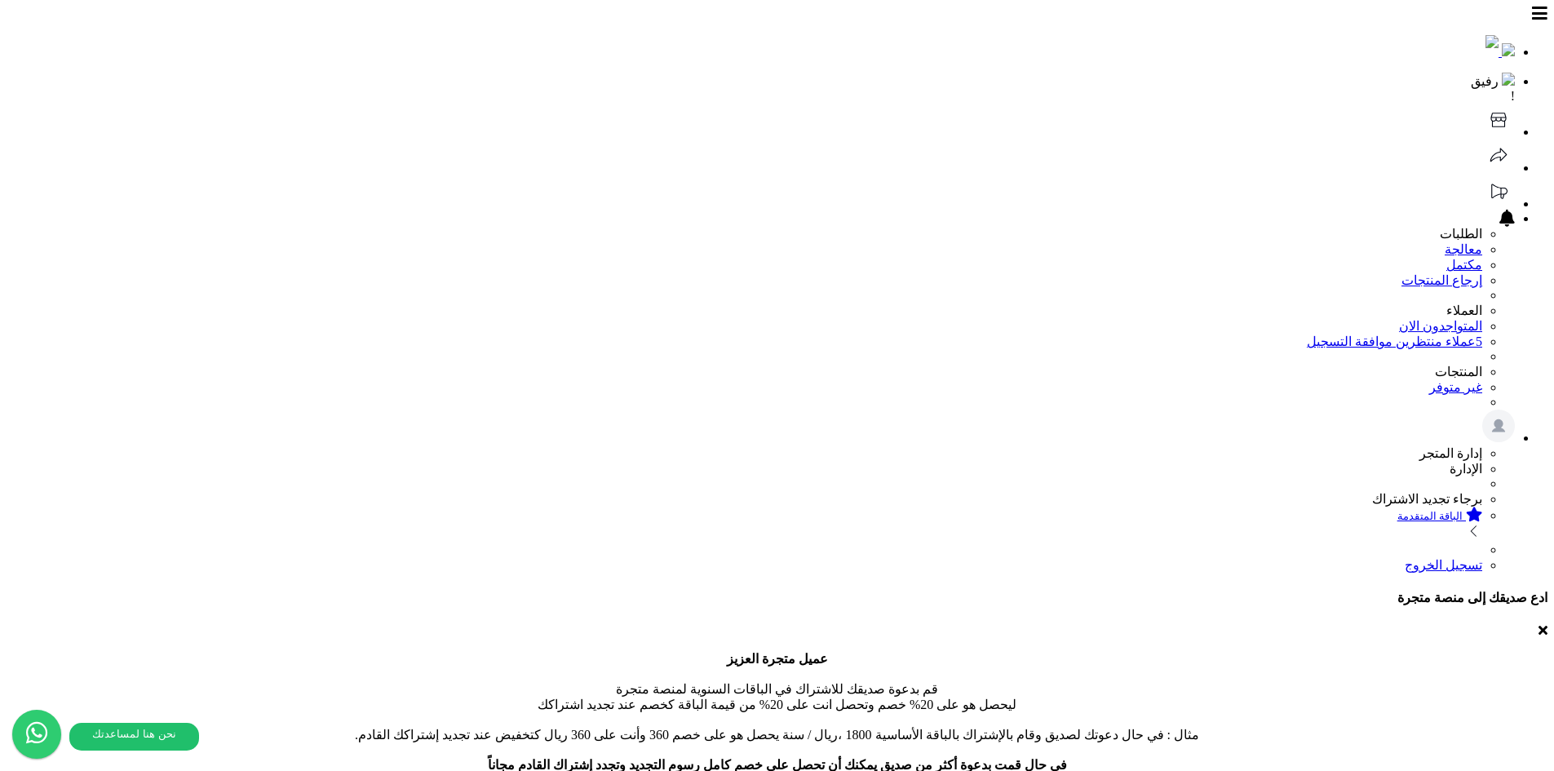
select select
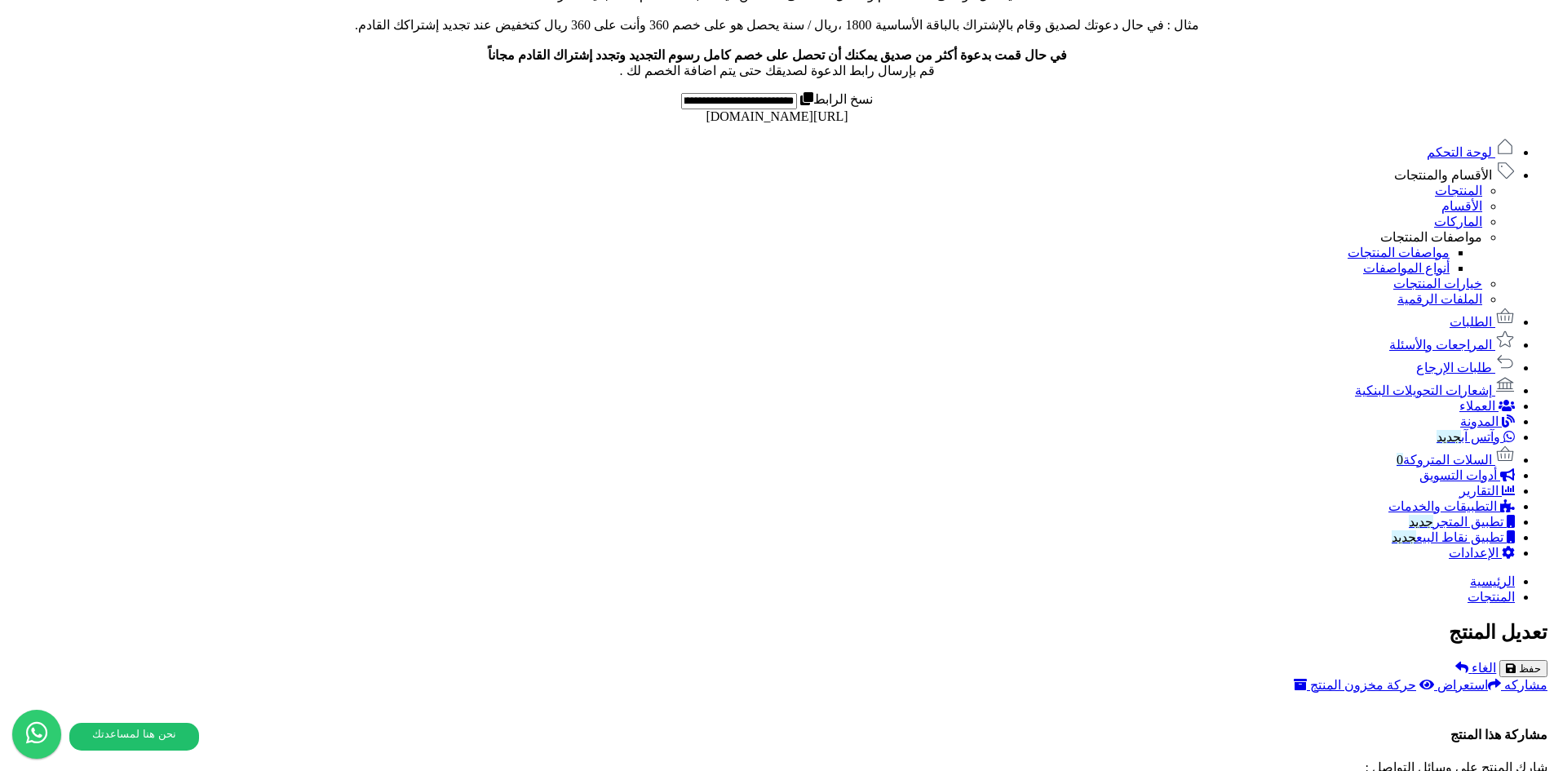
scroll to position [857, 0]
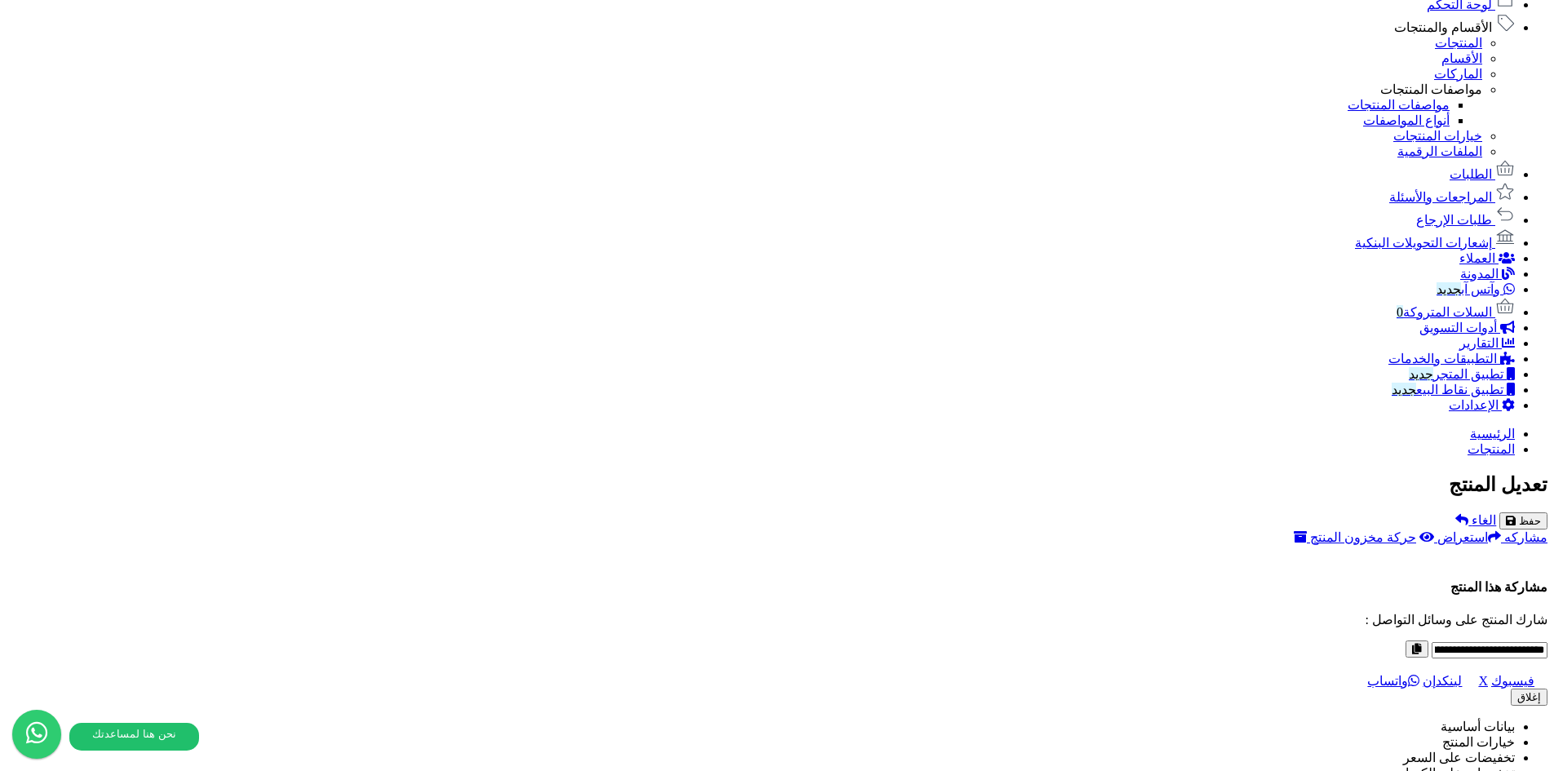
drag, startPoint x: 772, startPoint y: 314, endPoint x: 1095, endPoint y: 315, distance: 323.1
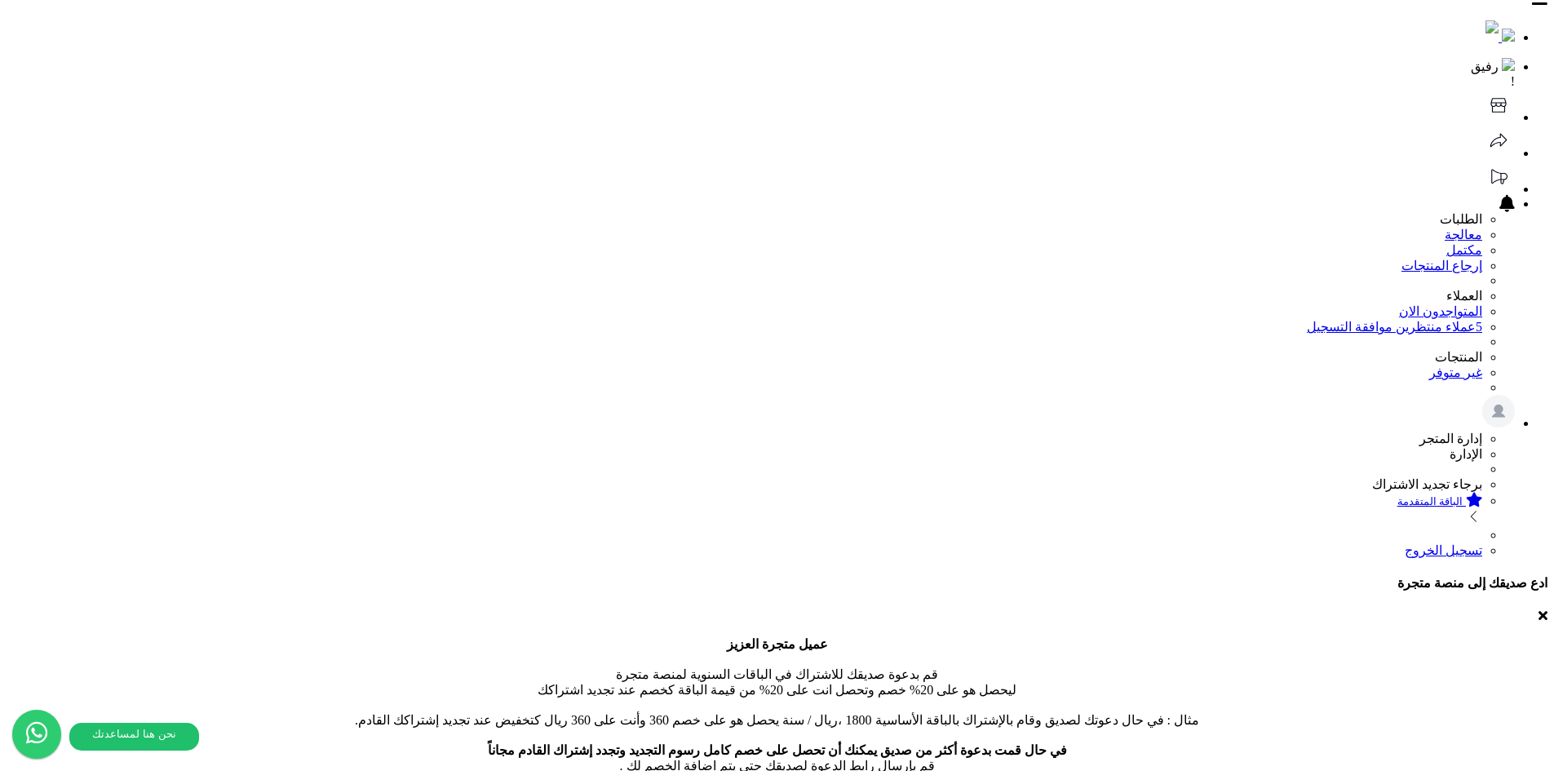
scroll to position [0, 0]
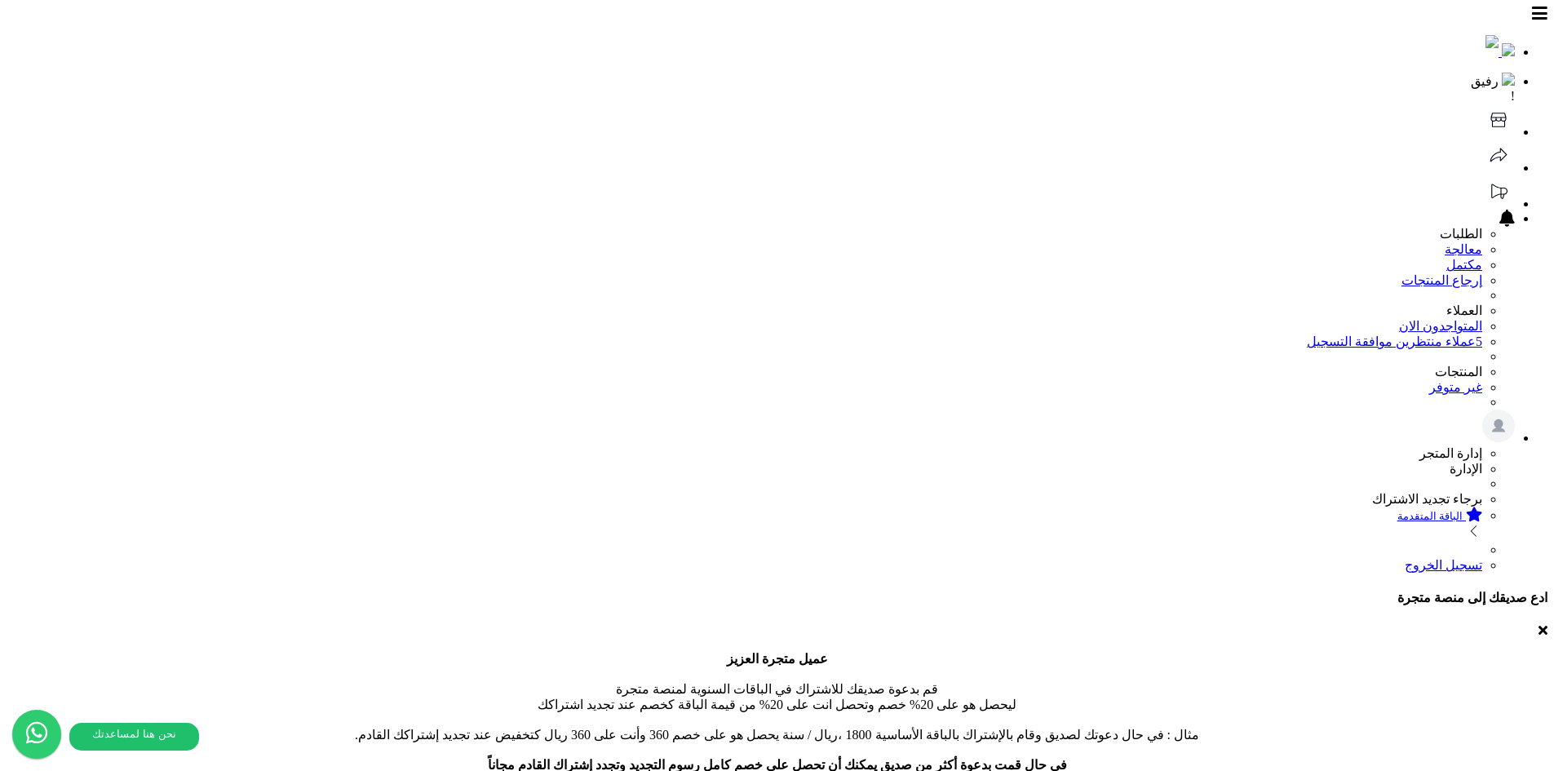
drag, startPoint x: 142, startPoint y: 116, endPoint x: 144, endPoint y: 139, distance: 23.0
drag, startPoint x: 1203, startPoint y: 91, endPoint x: 1312, endPoint y: 76, distance: 109.6
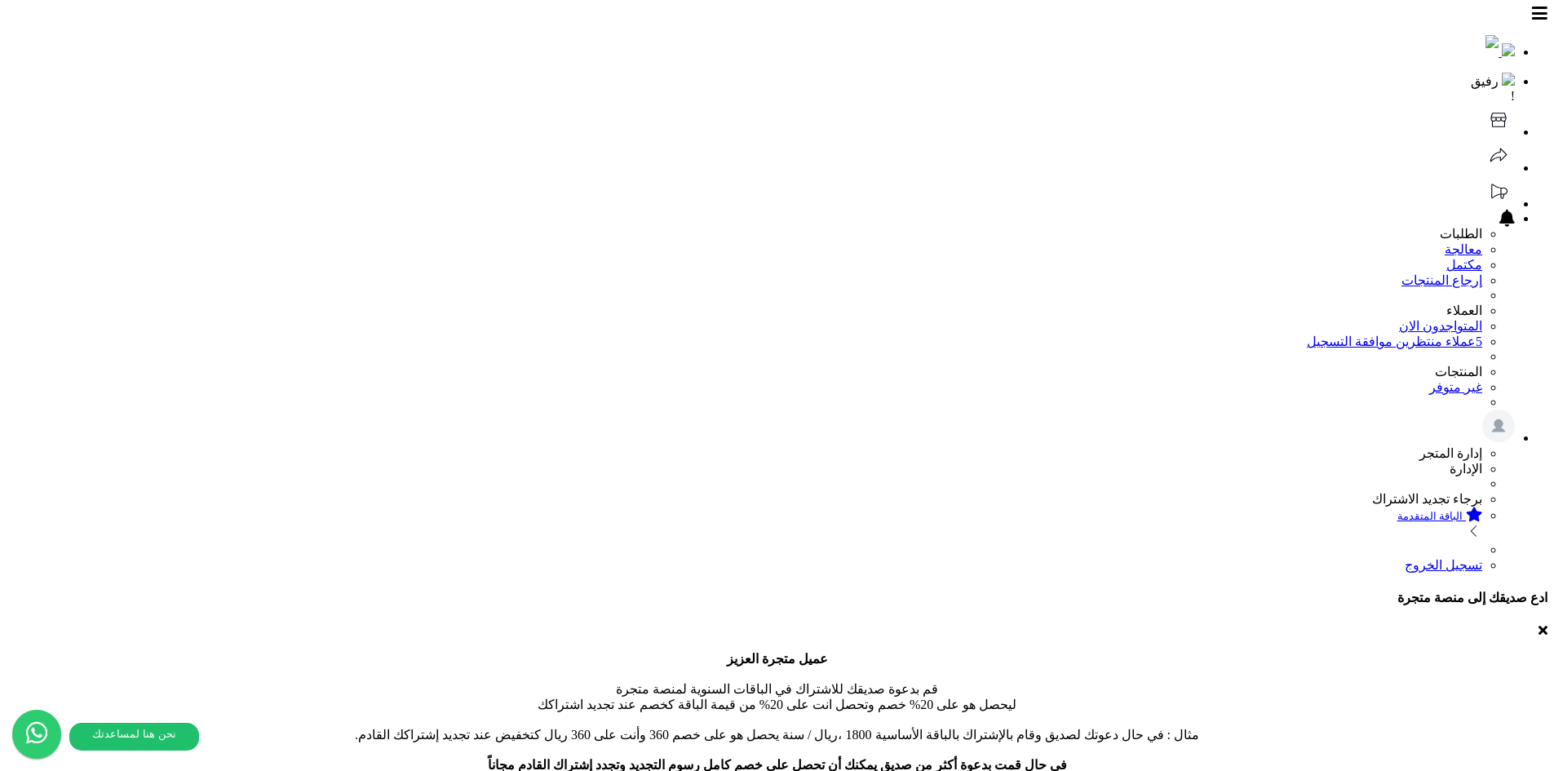
click at [516, 24] on header "رفيق ! الطلبات معالجة مكتمل إرجاع المنتجات العملاء المتواجدون الان 5 عملاء منتظ…" at bounding box center [777, 290] width 1541 height 566
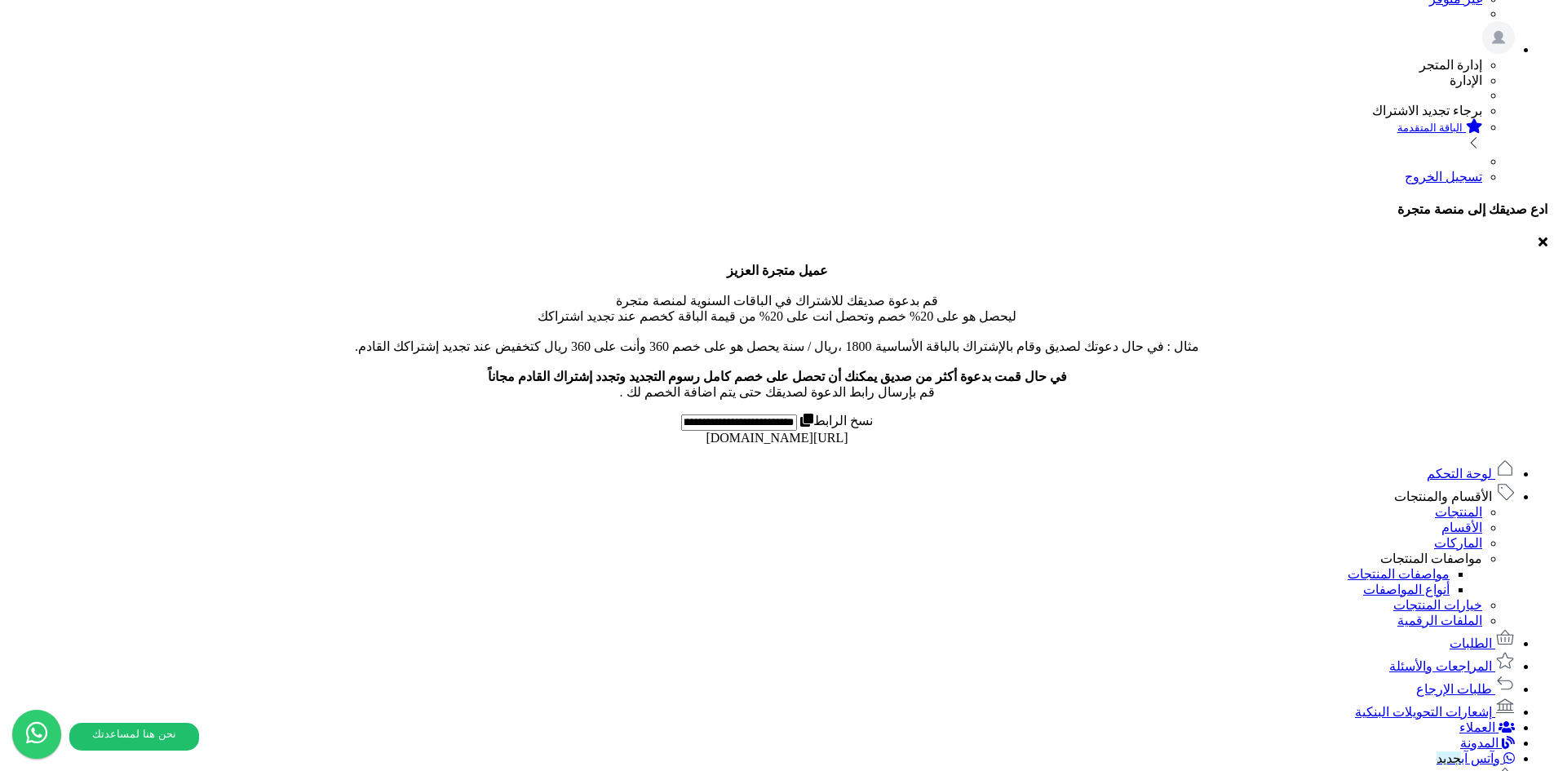
scroll to position [392, 0]
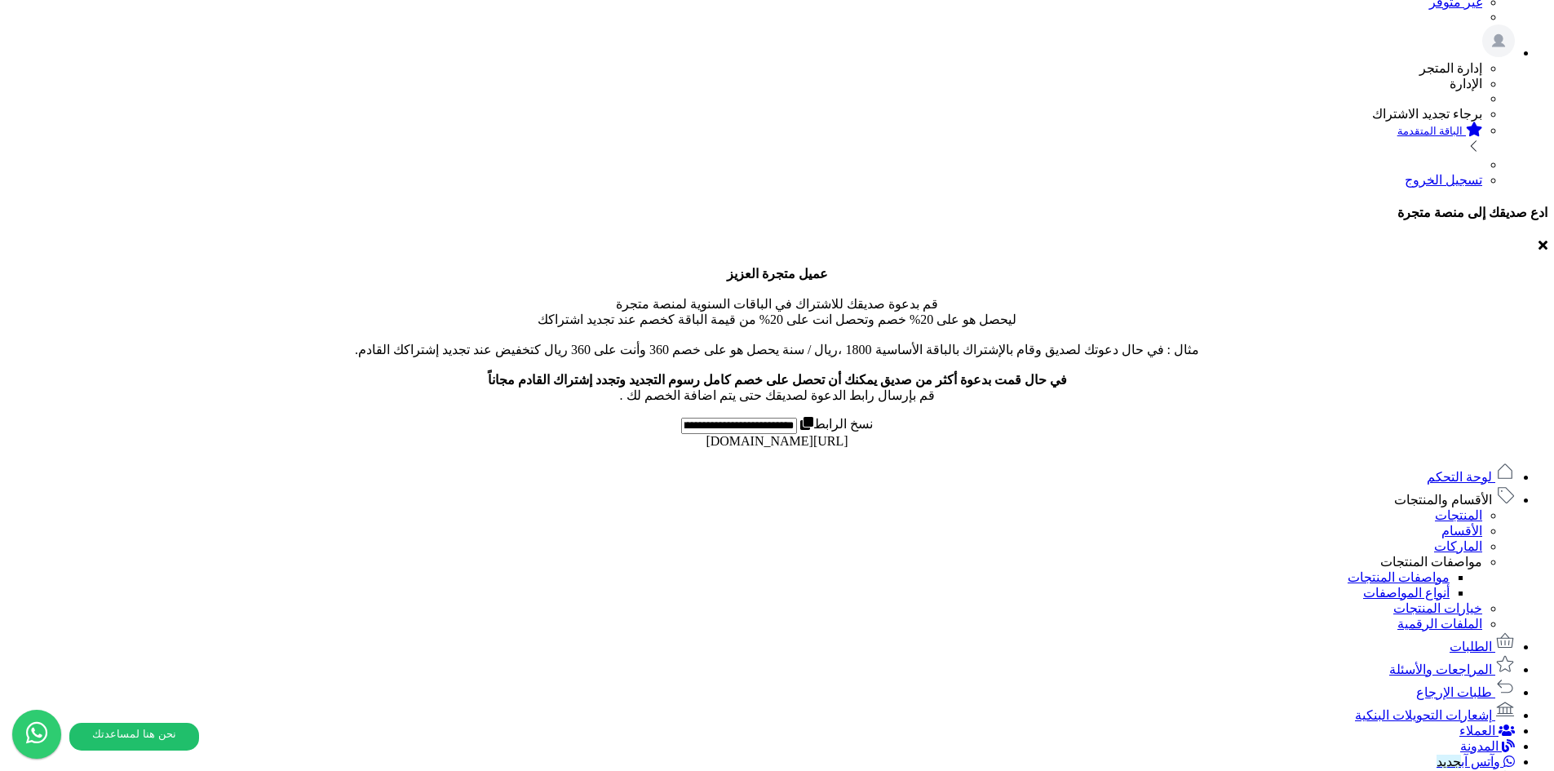
scroll to position [408, 0]
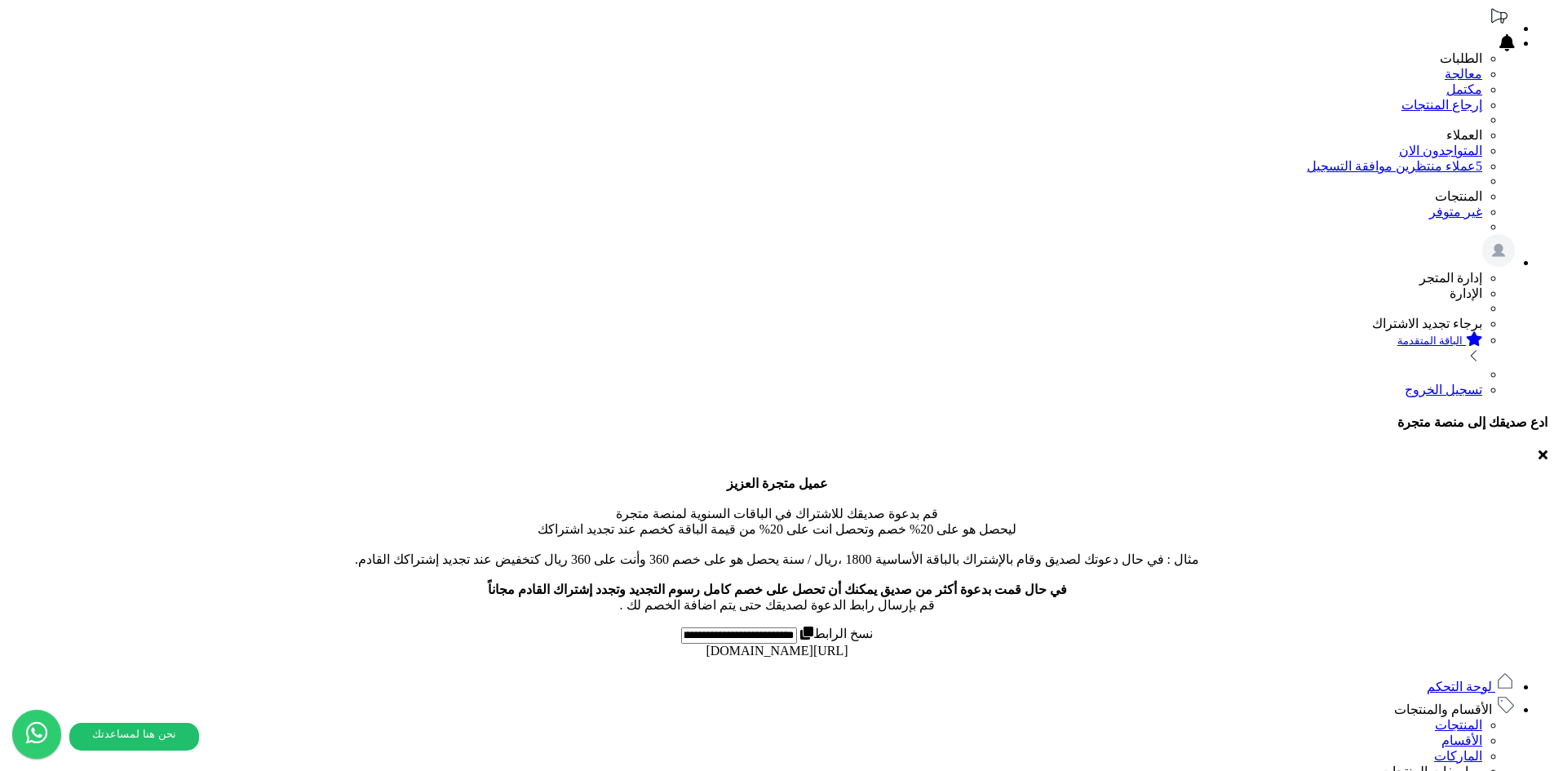
scroll to position [0, 0]
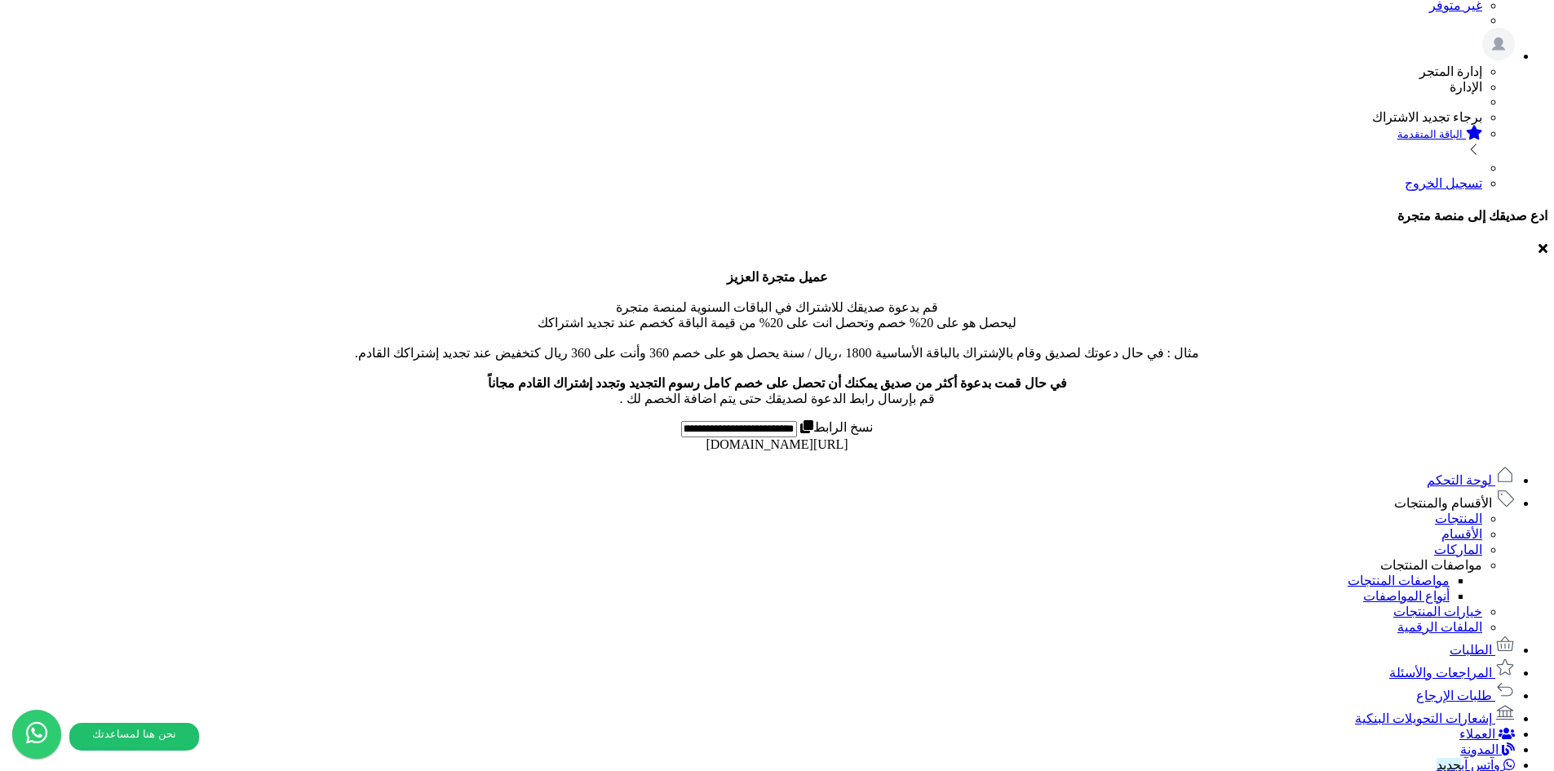
scroll to position [363, 0]
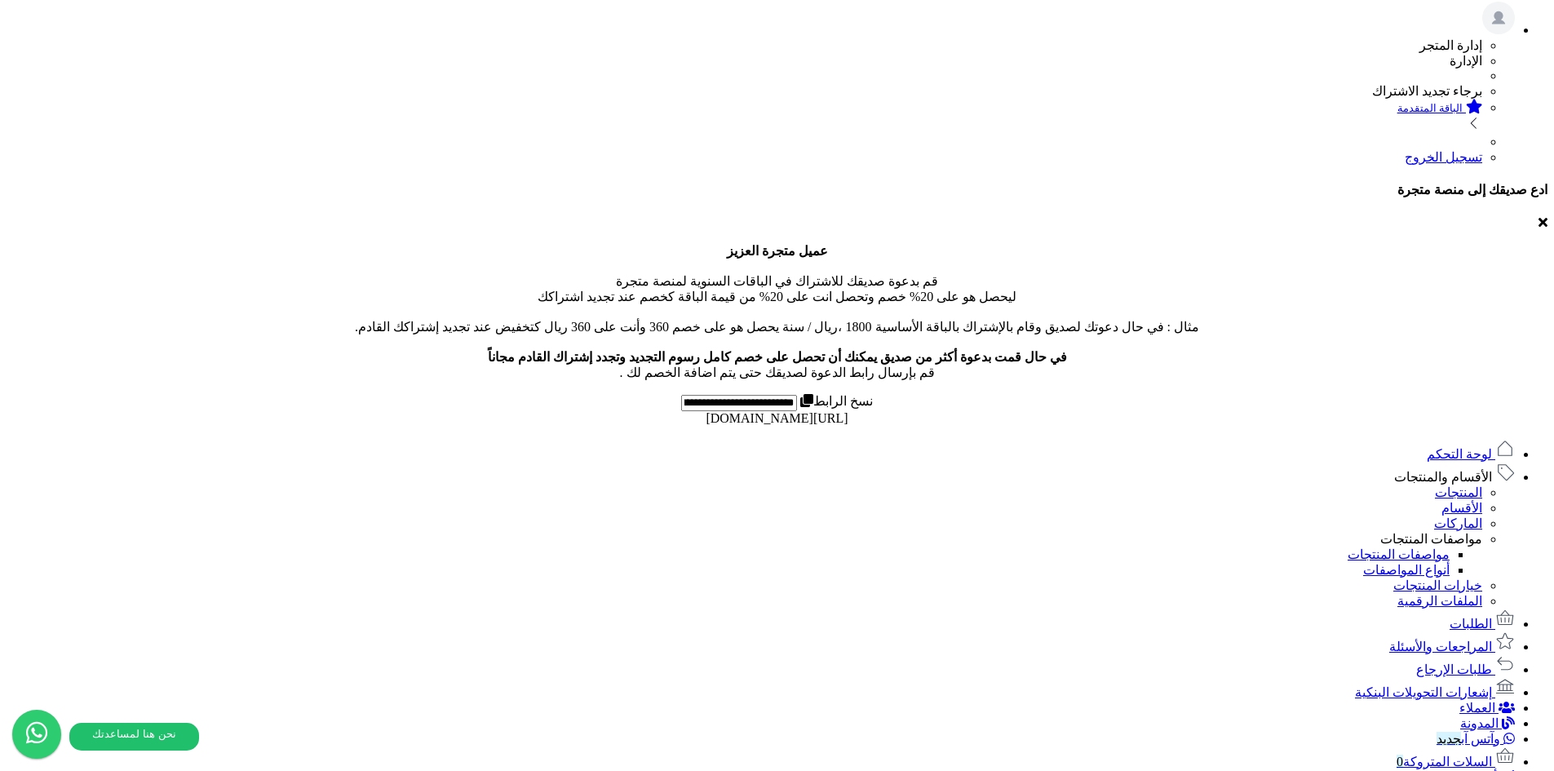
scroll to position [445, 0]
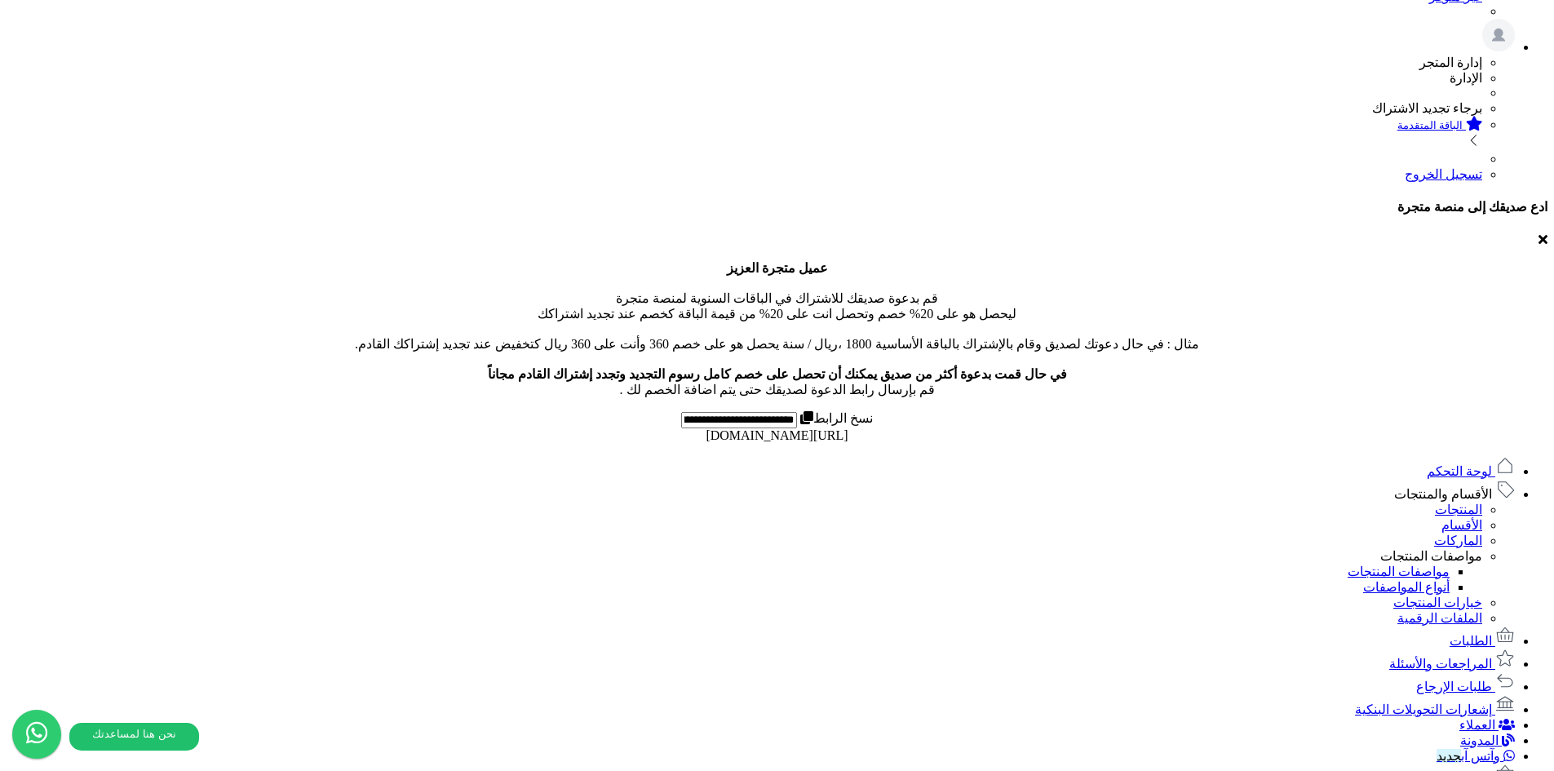
scroll to position [392, 0]
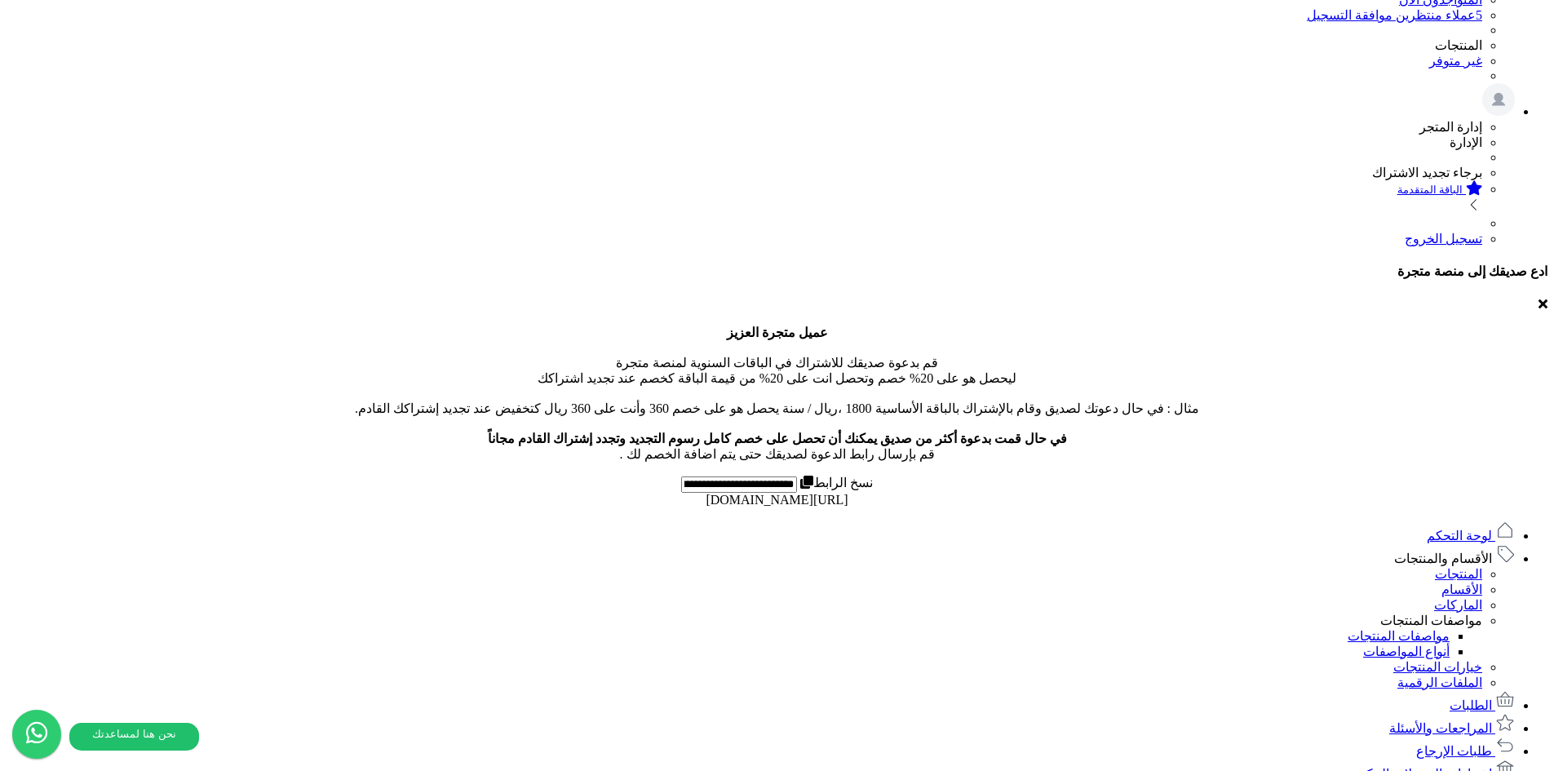
scroll to position [0, 0]
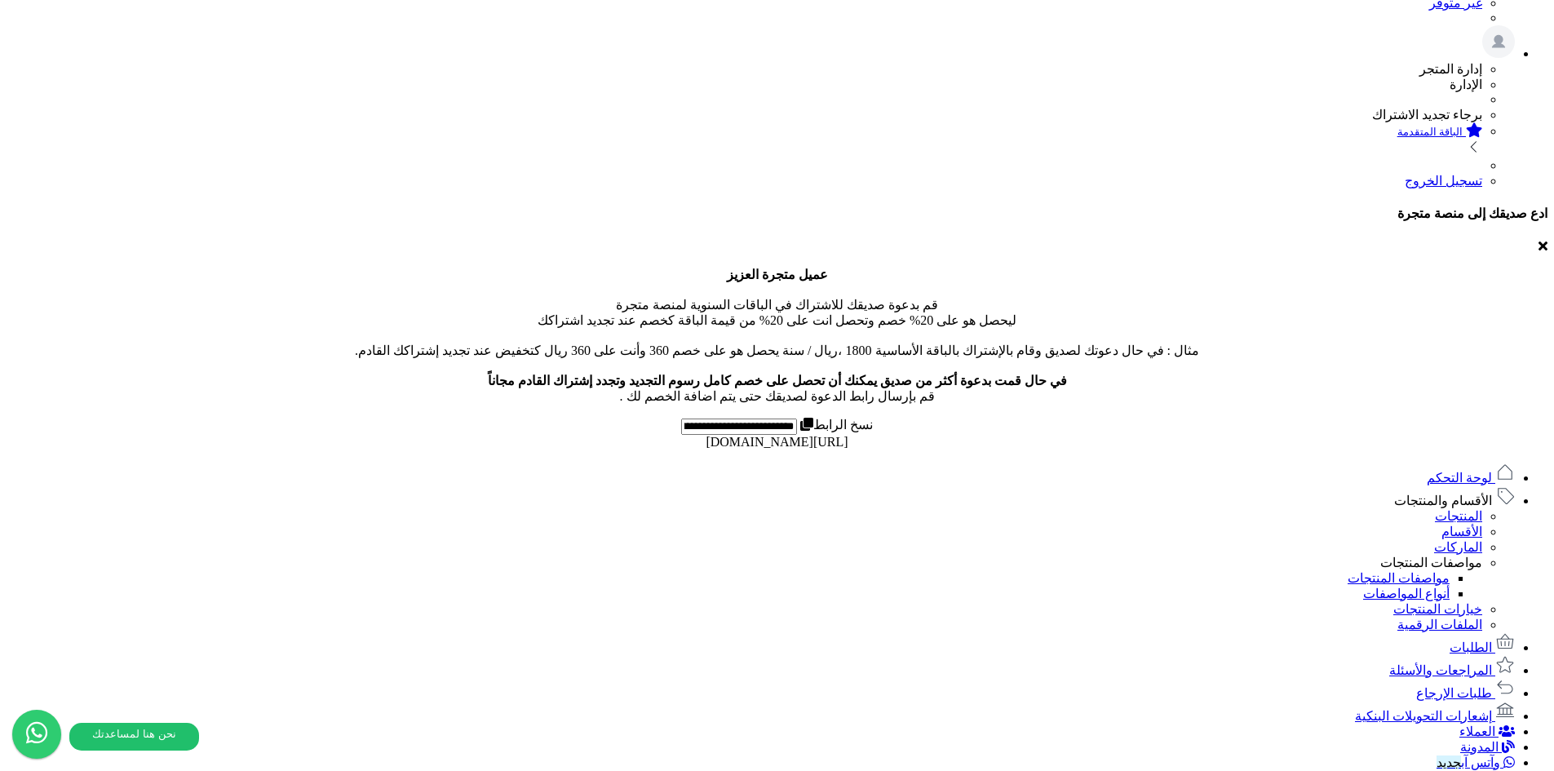
scroll to position [444, 0]
